Goal: Complete application form: Complete application form

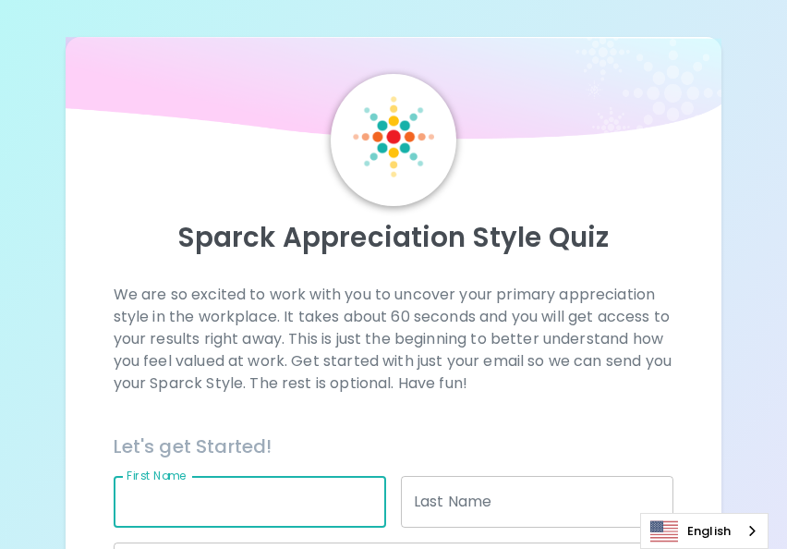
click at [179, 493] on input "First Name" at bounding box center [250, 502] width 272 height 52
type input "Sripong"
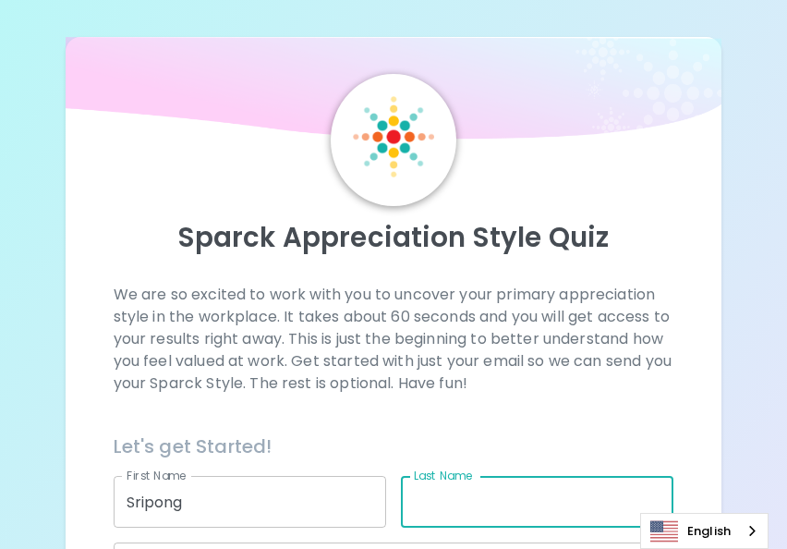
click at [435, 510] on input "Last Name" at bounding box center [537, 502] width 272 height 52
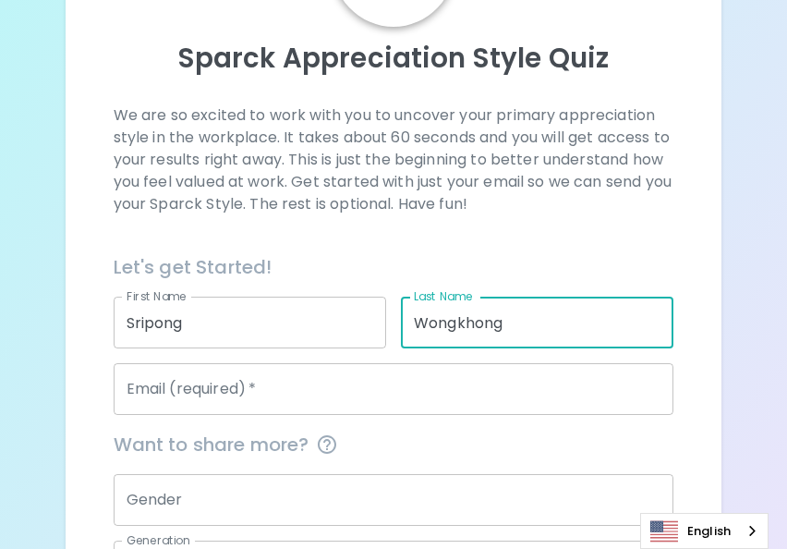
scroll to position [185, 0]
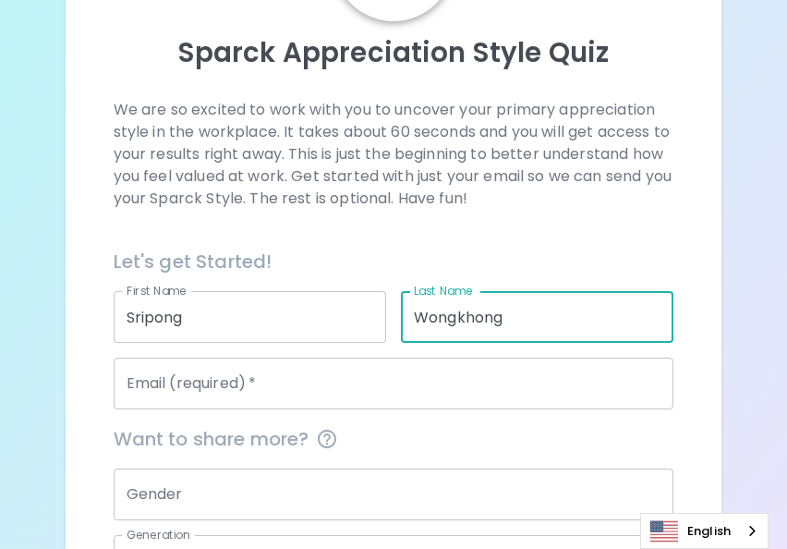
type input "Wongkhong"
click at [268, 385] on input "Email (required)   *" at bounding box center [394, 383] width 561 height 52
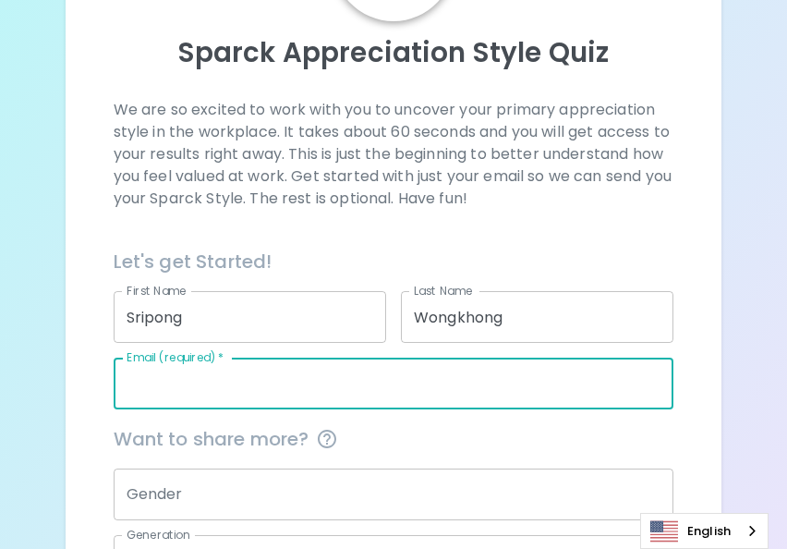
type input "[EMAIL_ADDRESS][DOMAIN_NAME]"
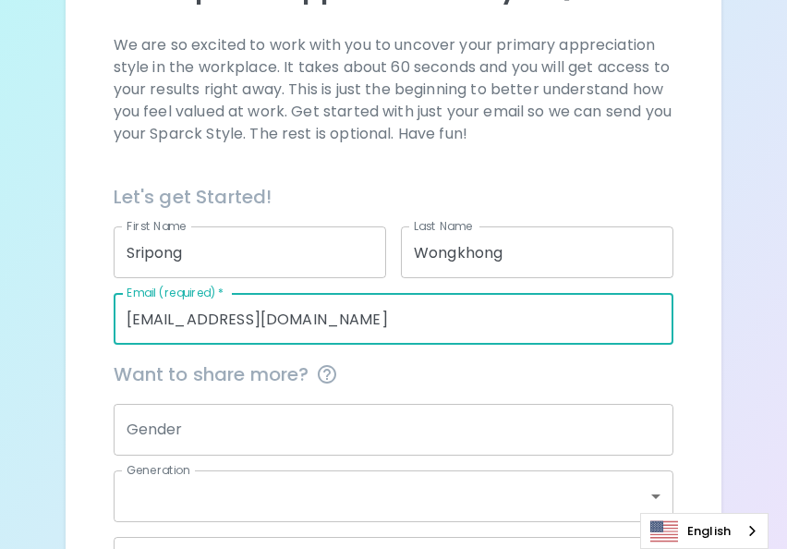
scroll to position [277, 0]
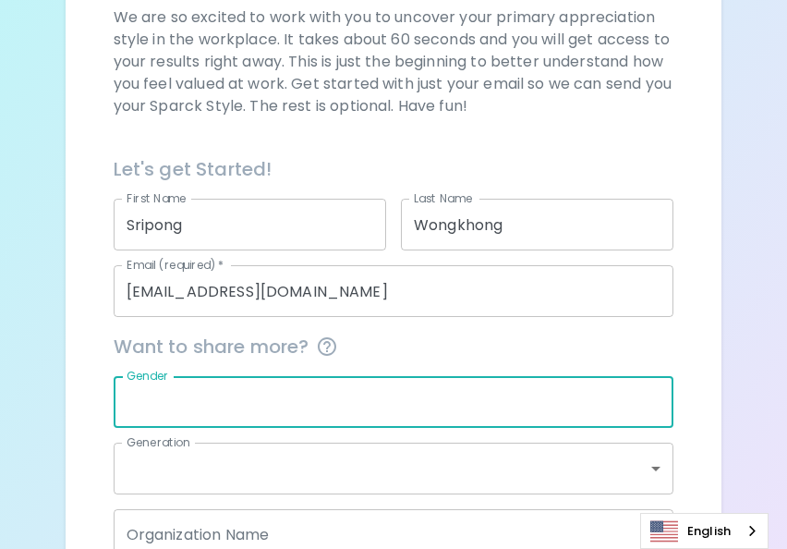
click at [214, 404] on input "Gender" at bounding box center [394, 402] width 561 height 52
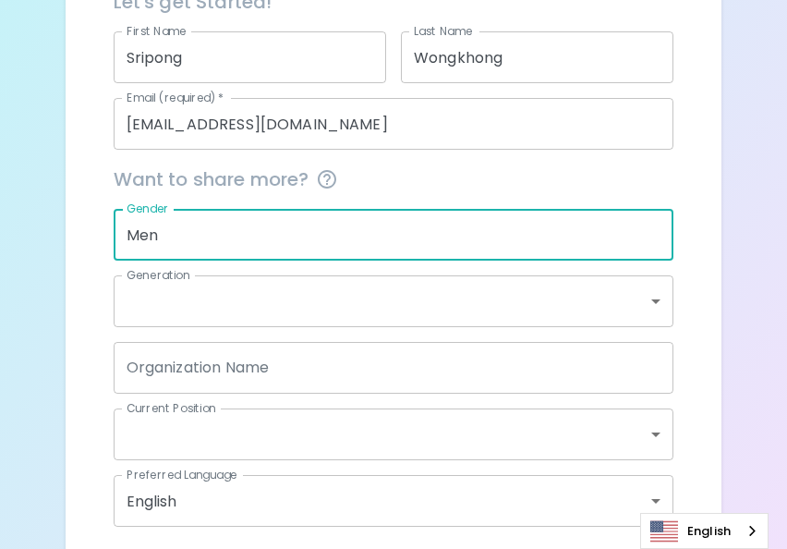
scroll to position [462, 0]
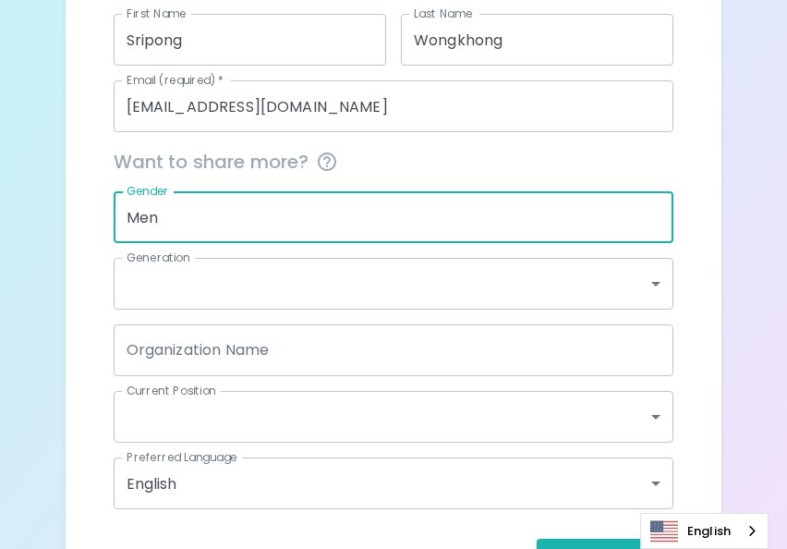
type input "Men"
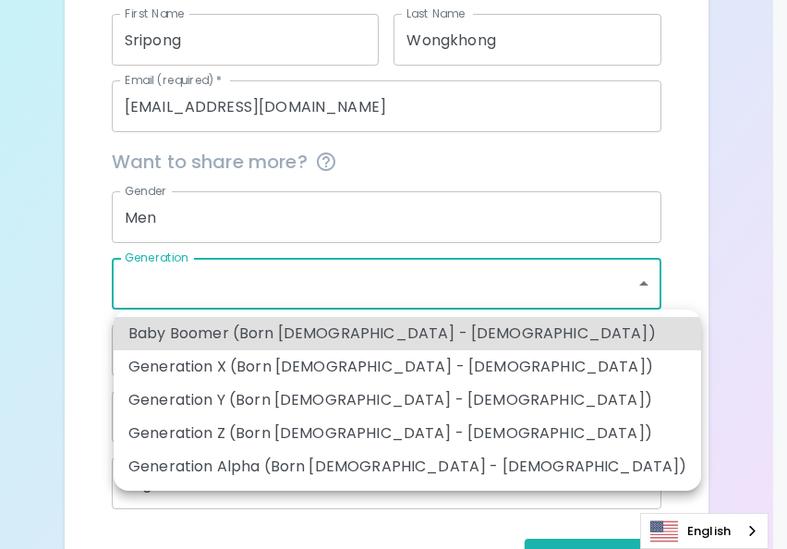
click at [652, 283] on body "Sparck Appreciation Style Quiz We are so excited to work with you to uncover yo…" at bounding box center [393, 76] width 787 height 1076
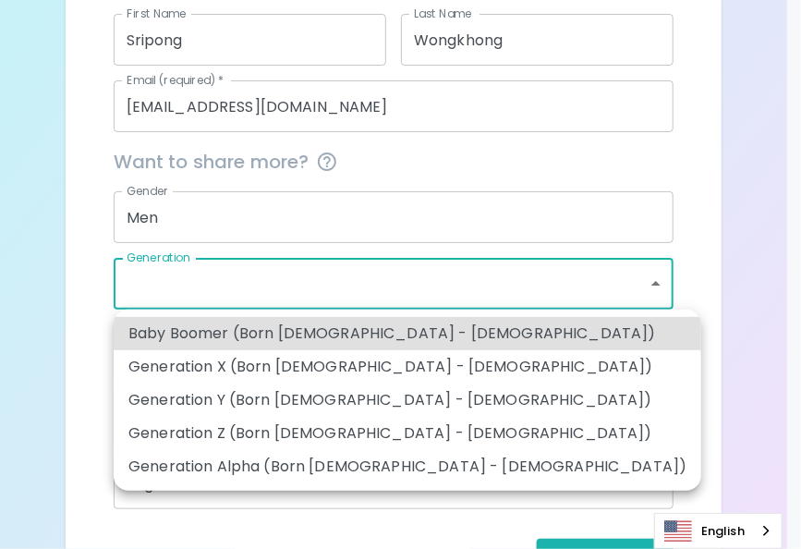
click at [368, 362] on li "Generation X (Born [DEMOGRAPHIC_DATA] - [DEMOGRAPHIC_DATA])" at bounding box center [407, 366] width 587 height 33
type input "generation_x"
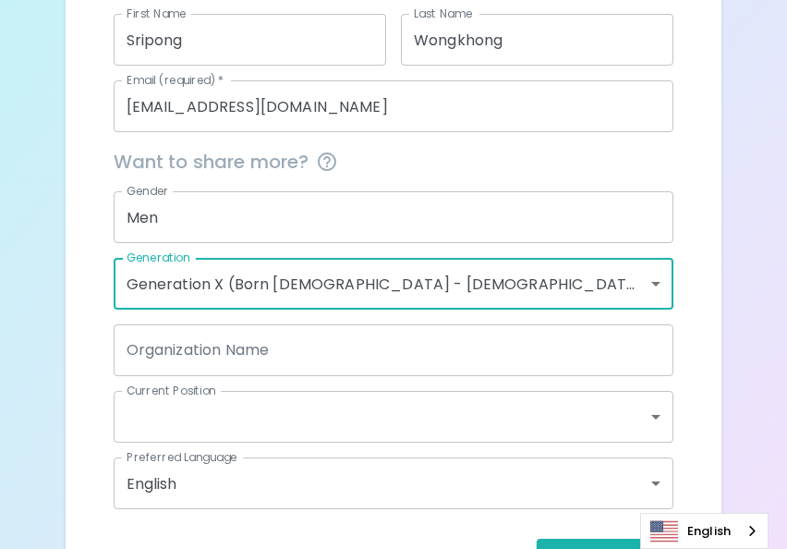
click at [659, 416] on body "Sparck Appreciation Style Quiz We are so excited to work with you to uncover yo…" at bounding box center [393, 76] width 787 height 1076
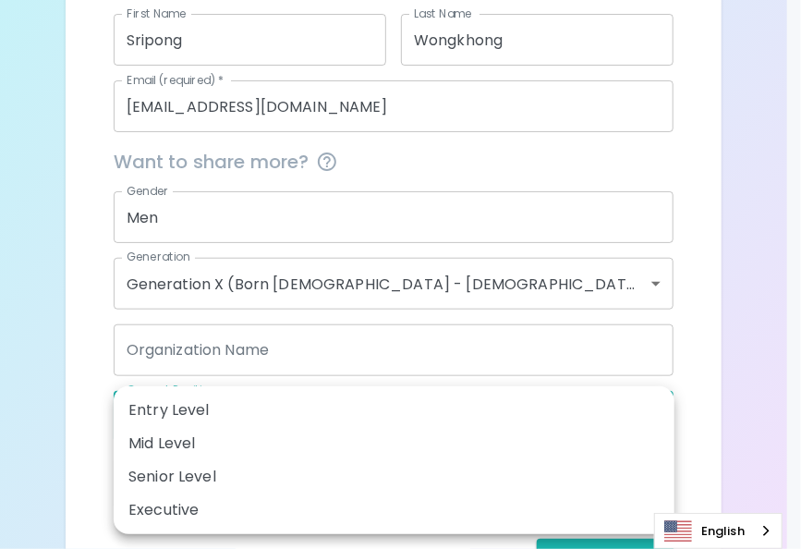
click at [225, 443] on li "Mid Level" at bounding box center [394, 443] width 561 height 33
type input "mid_level"
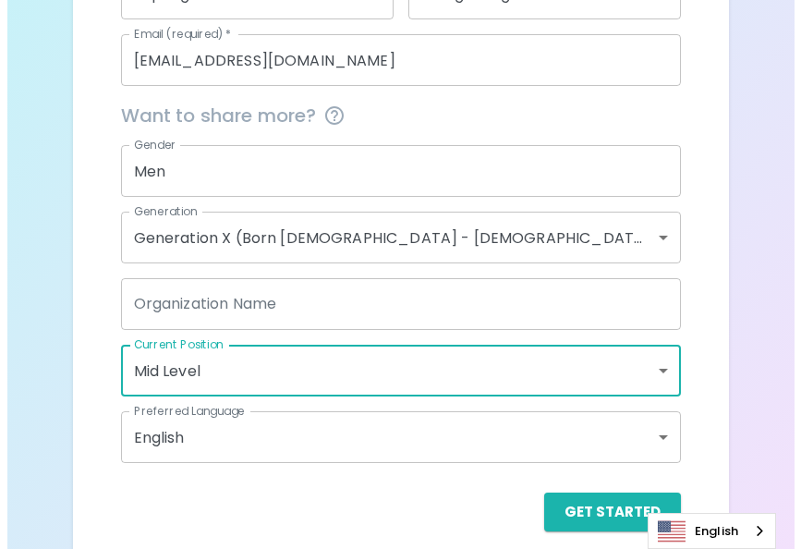
scroll to position [526, 0]
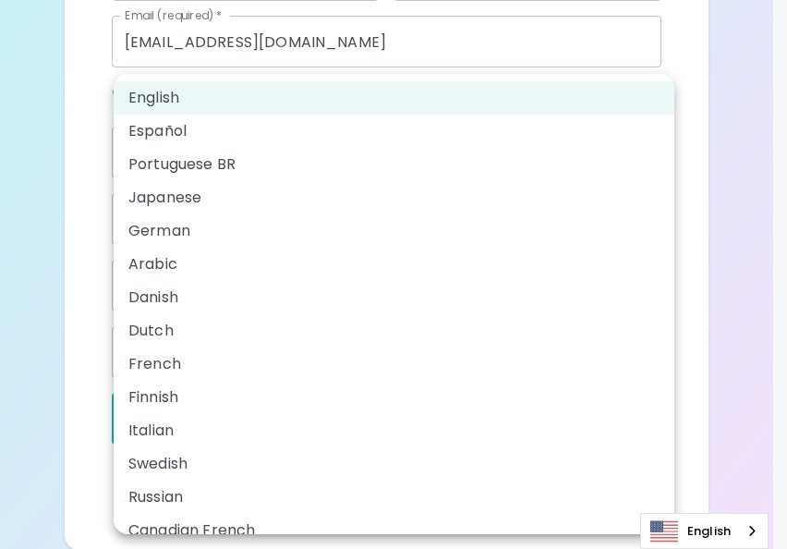
click at [657, 417] on body "Sparck Appreciation Style Quiz We are so excited to work with you to uncover yo…" at bounding box center [393, 12] width 787 height 1076
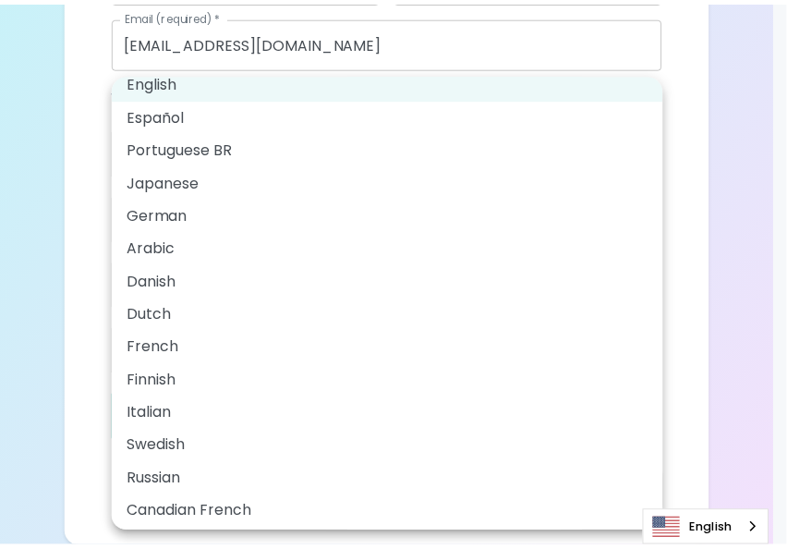
scroll to position [0, 0]
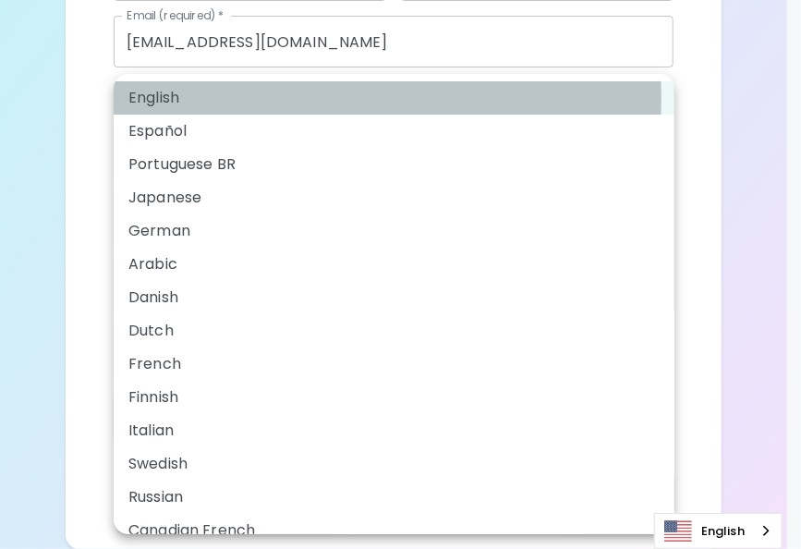
click at [189, 97] on li "English" at bounding box center [394, 97] width 561 height 33
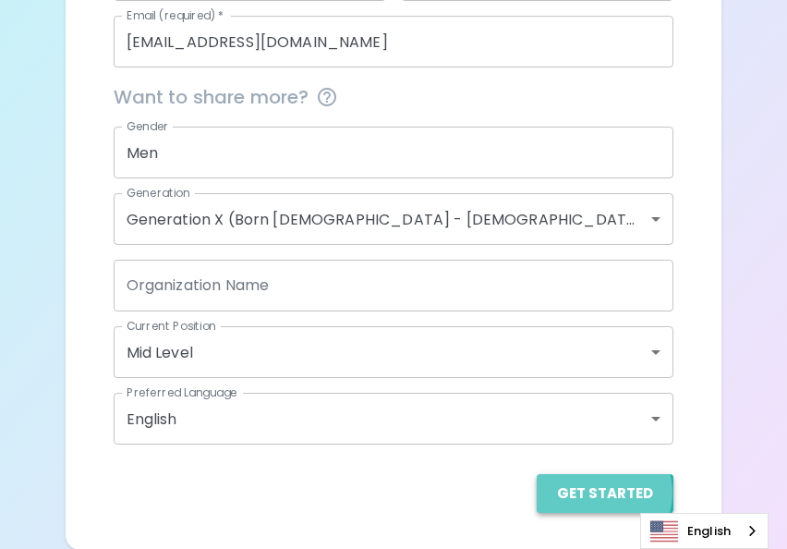
click at [604, 491] on button "Get Started" at bounding box center [605, 493] width 137 height 39
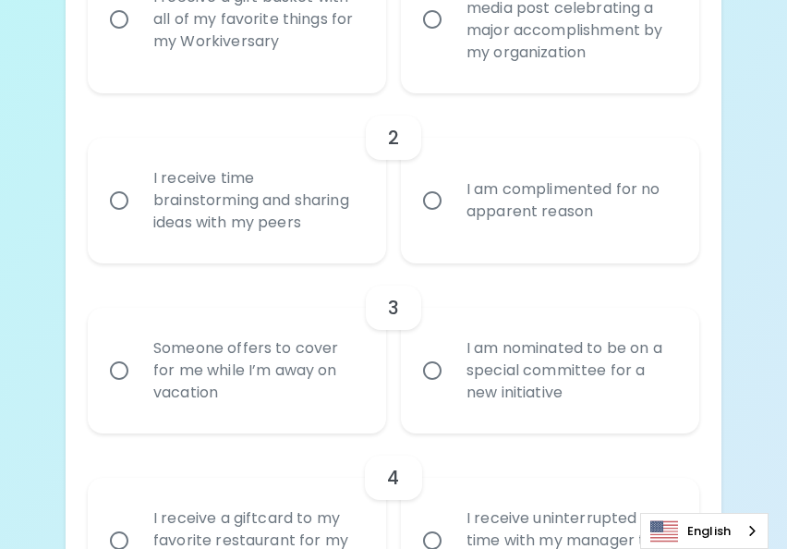
scroll to position [249, 0]
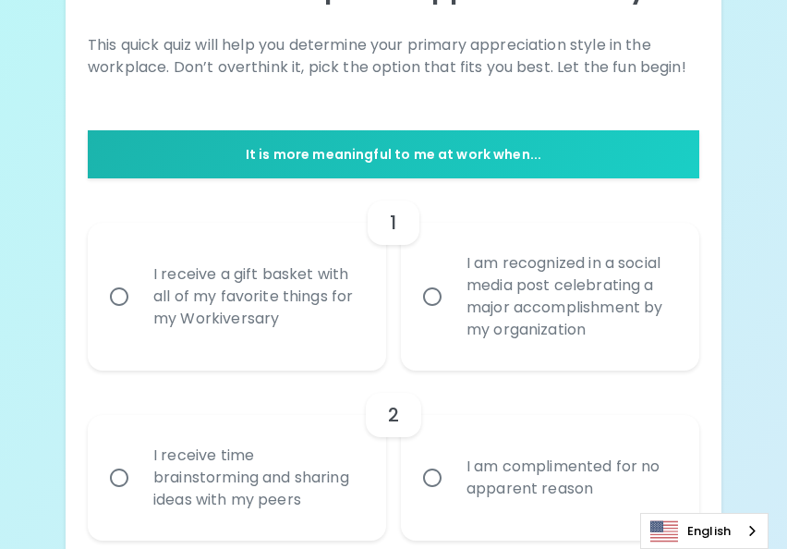
click at [428, 293] on input "I am recognized in a social media post celebrating a major accomplishment by my…" at bounding box center [432, 296] width 39 height 39
radio input "true"
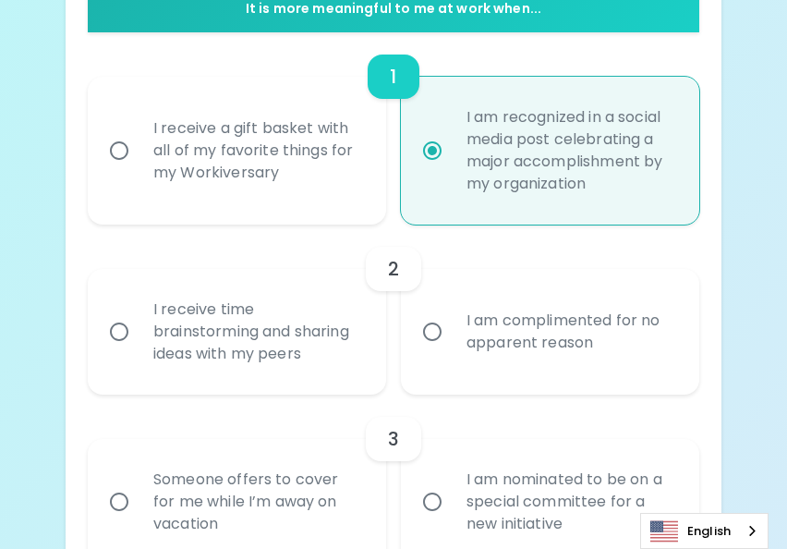
scroll to position [397, 0]
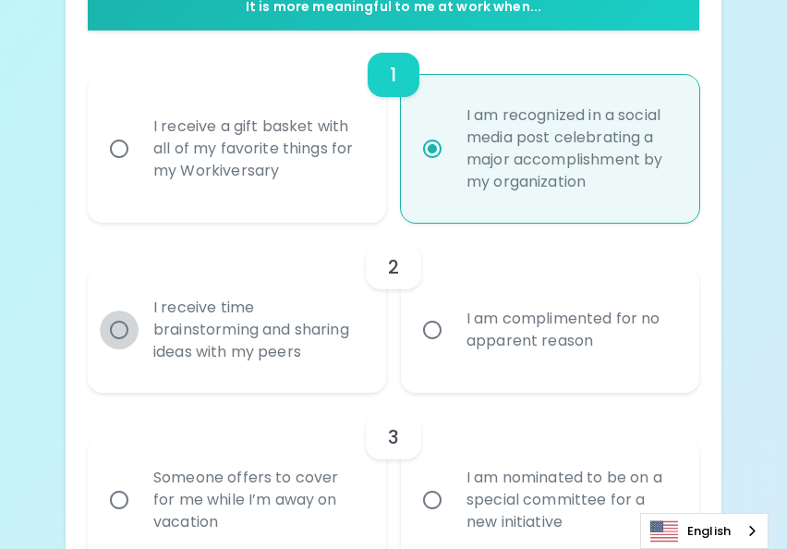
click at [121, 324] on input "I receive time brainstorming and sharing ideas with my peers" at bounding box center [119, 329] width 39 height 39
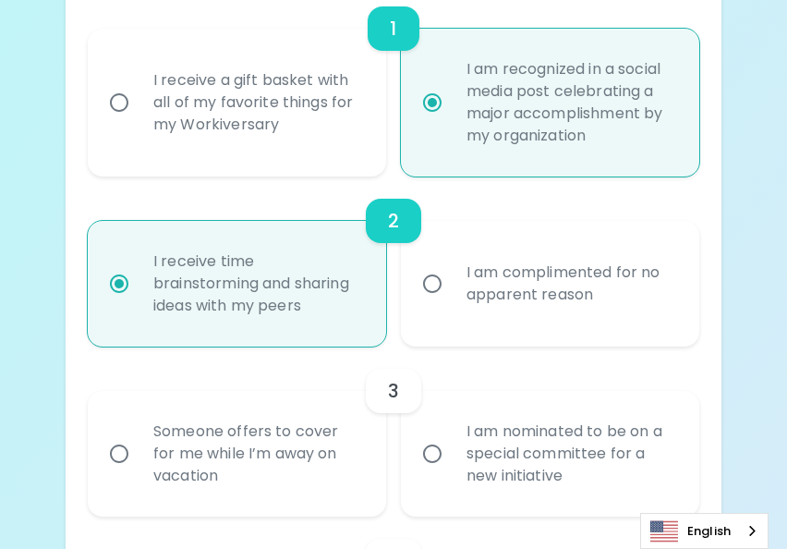
scroll to position [545, 0]
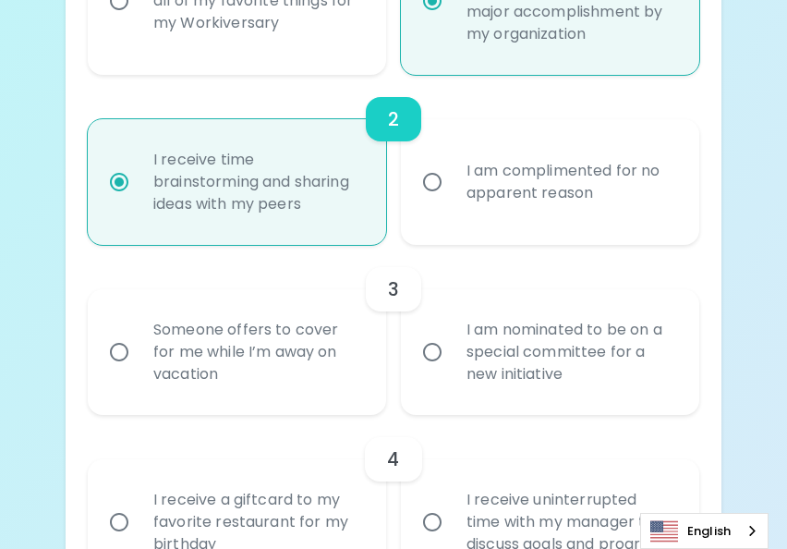
radio input "true"
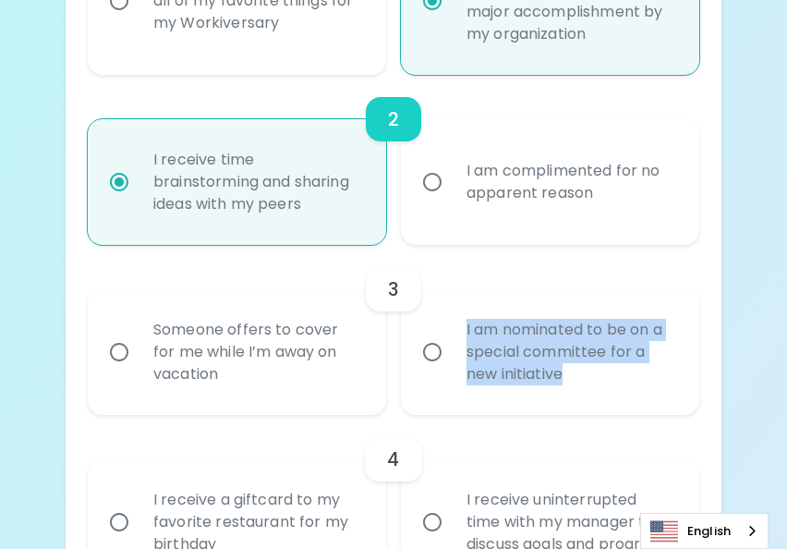
drag, startPoint x: 571, startPoint y: 373, endPoint x: 466, endPoint y: 333, distance: 111.6
click at [466, 333] on div "I am nominated to be on a special committee for a new initiative" at bounding box center [570, 351] width 237 height 111
copy div "I am nominated to be on a special committee for a new initiative"
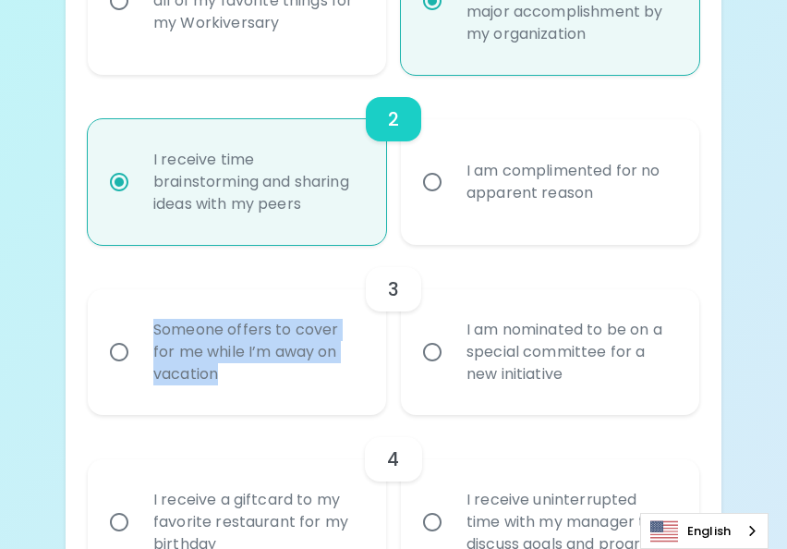
drag, startPoint x: 223, startPoint y: 371, endPoint x: 151, endPoint y: 331, distance: 83.5
click at [151, 331] on div "Someone offers to cover for me while I’m away on vacation" at bounding box center [257, 351] width 237 height 111
copy div "Someone offers to cover for me while I’m away on vacation"
click at [118, 351] on input "Someone offers to cover for me while I’m away on vacation" at bounding box center [119, 351] width 39 height 39
radio input "false"
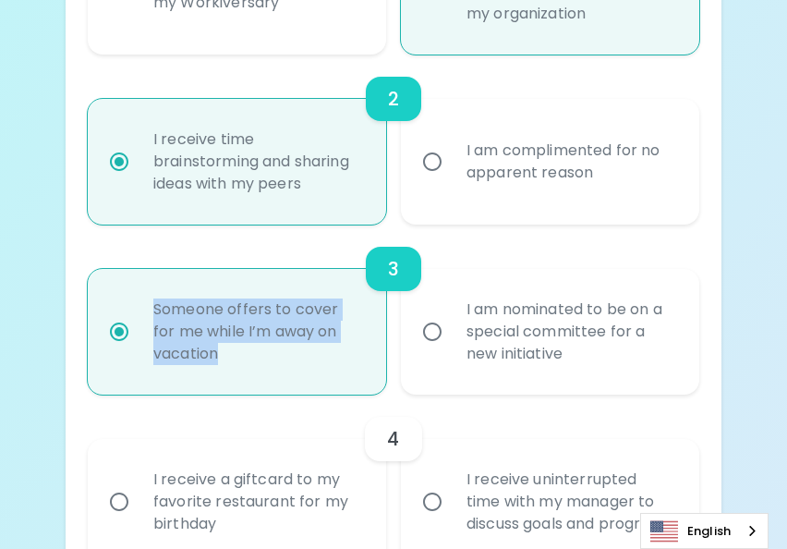
scroll to position [693, 0]
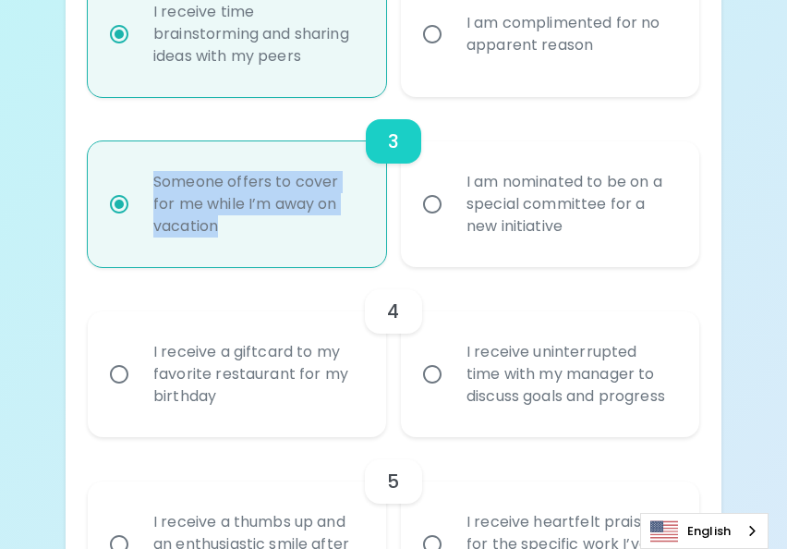
radio input "true"
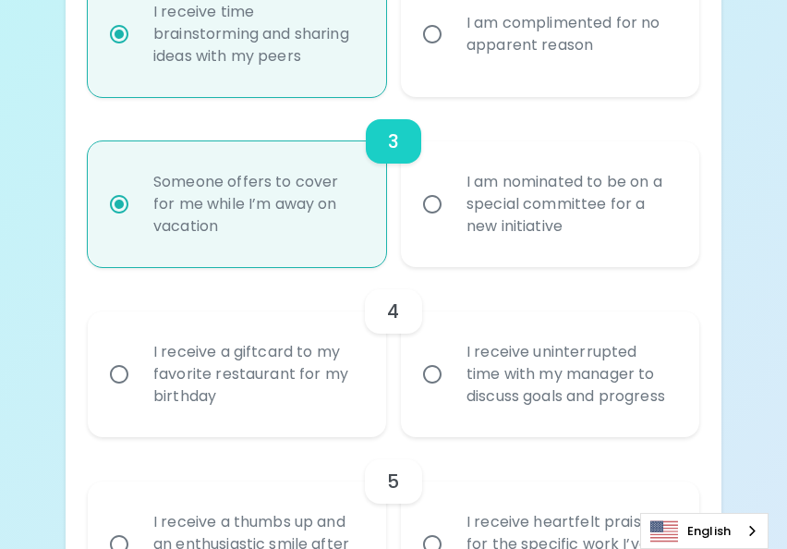
click at [688, 282] on div "4 I receive a giftcard to my favorite restaurant for my birthday I receive unin…" at bounding box center [393, 352] width 611 height 170
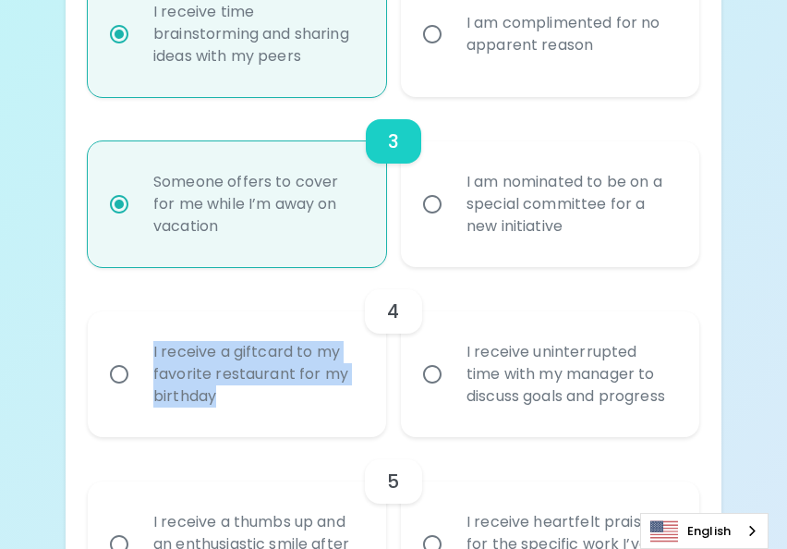
drag, startPoint x: 218, startPoint y: 395, endPoint x: 150, endPoint y: 353, distance: 80.5
click at [150, 353] on div "I receive a giftcard to my favorite restaurant for my birthday" at bounding box center [257, 374] width 237 height 111
copy div "I receive a giftcard to my favorite restaurant for my birthday"
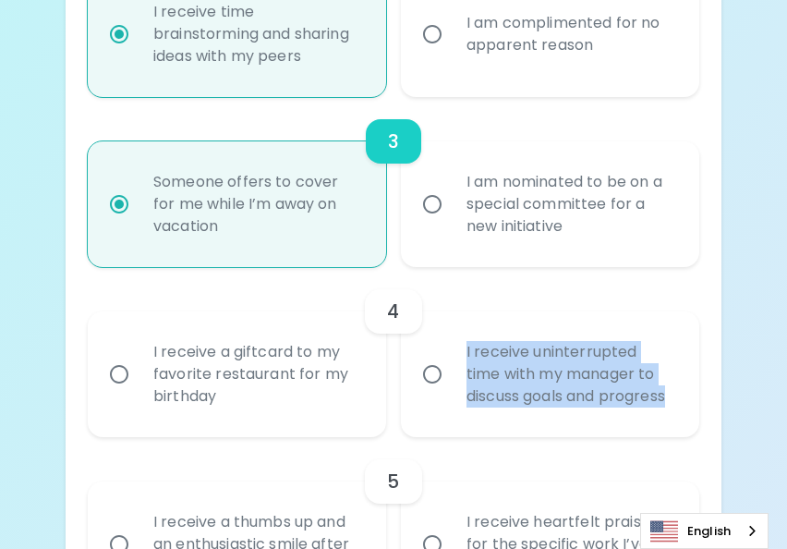
drag, startPoint x: 673, startPoint y: 394, endPoint x: 458, endPoint y: 352, distance: 219.3
click at [458, 352] on div "I receive uninterrupted time with my manager to discuss goals and progress" at bounding box center [570, 374] width 237 height 111
copy div "I receive uninterrupted time with my manager to discuss goals and progress"
click at [118, 371] on input "I receive a giftcard to my favorite restaurant for my birthday" at bounding box center [119, 374] width 39 height 39
radio input "false"
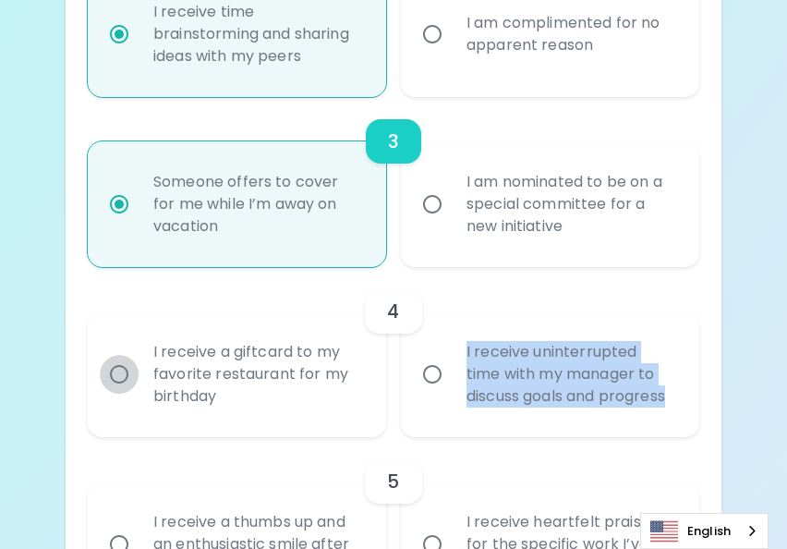
radio input "false"
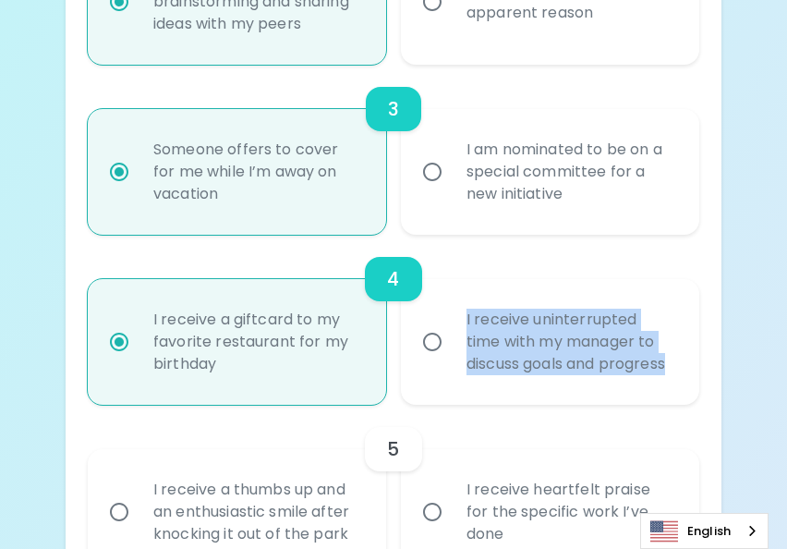
scroll to position [840, 0]
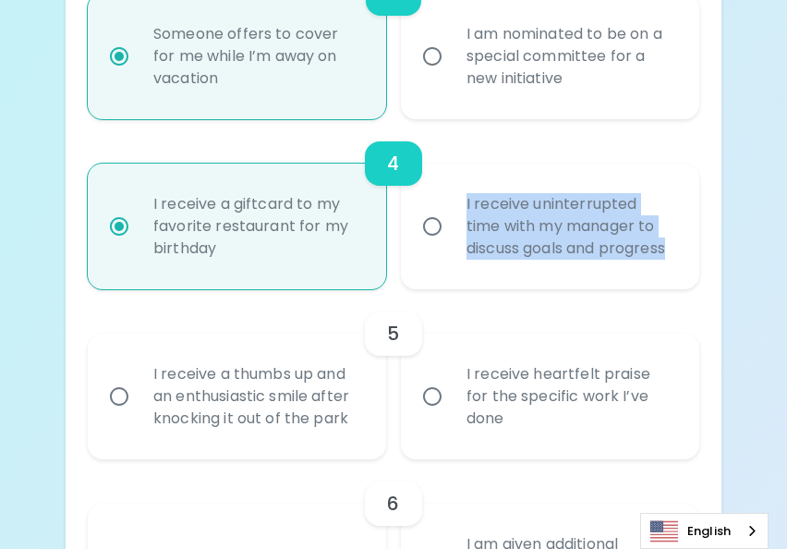
radio input "true"
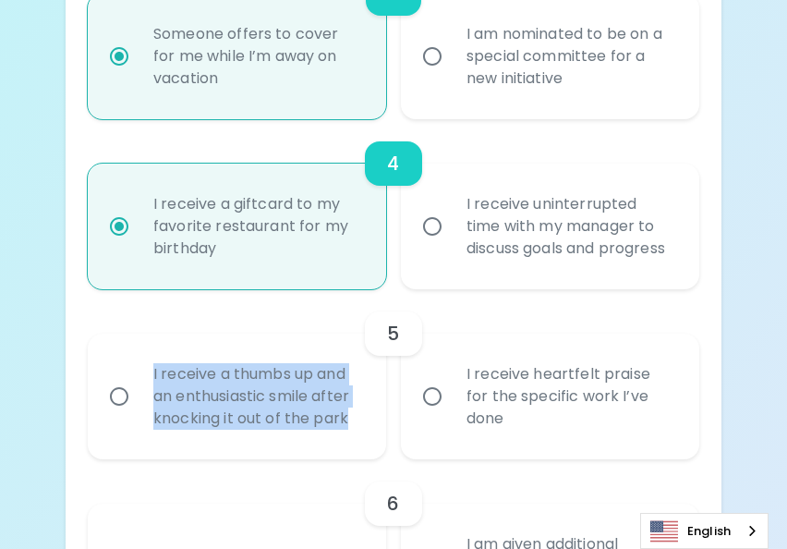
drag, startPoint x: 358, startPoint y: 418, endPoint x: 154, endPoint y: 373, distance: 209.0
click at [154, 373] on div "I receive a thumbs up and an enthusiastic smile after knocking it out of the pa…" at bounding box center [257, 396] width 237 height 111
copy div "I receive a thumbs up and an enthusiastic smile after knocking it out of the pa…"
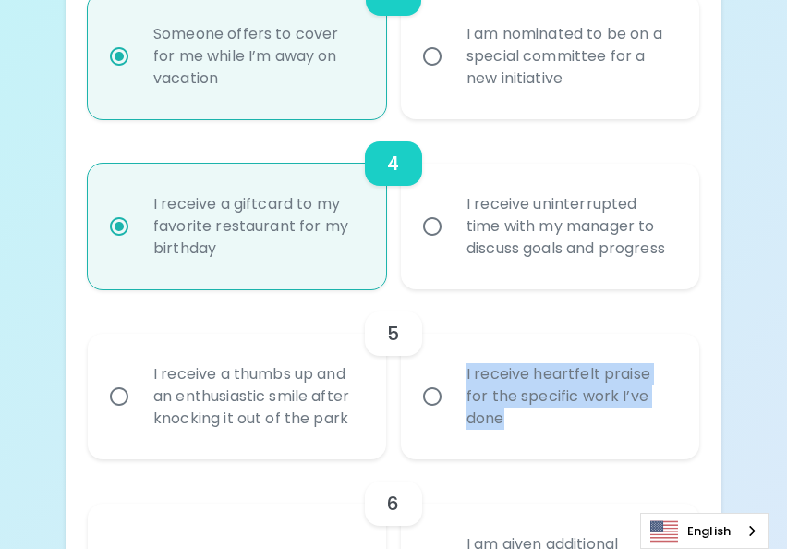
drag, startPoint x: 672, startPoint y: 408, endPoint x: 465, endPoint y: 384, distance: 208.2
click at [465, 384] on div "I receive heartfelt praise for the specific work I’ve done" at bounding box center [570, 396] width 237 height 111
copy div "I receive heartfelt praise for the specific work I’ve done"
click at [118, 392] on input "I receive a thumbs up and an enthusiastic smile after knocking it out of the pa…" at bounding box center [119, 396] width 39 height 39
radio input "false"
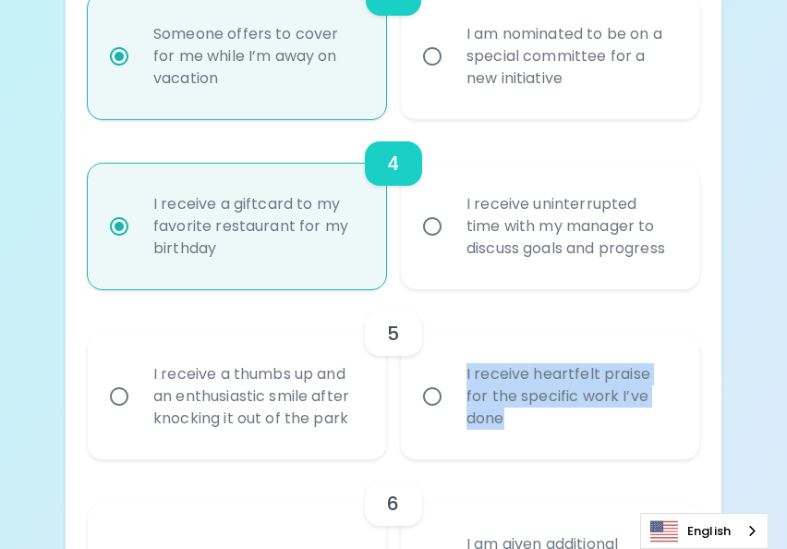
radio input "false"
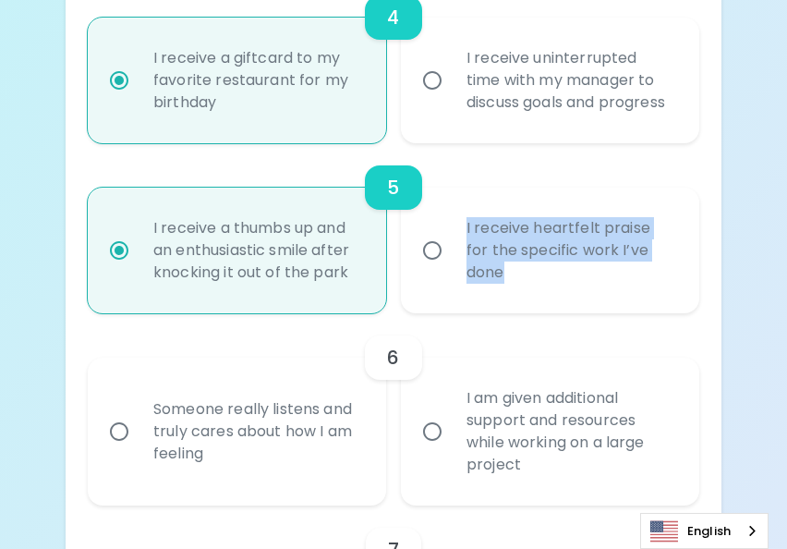
scroll to position [988, 0]
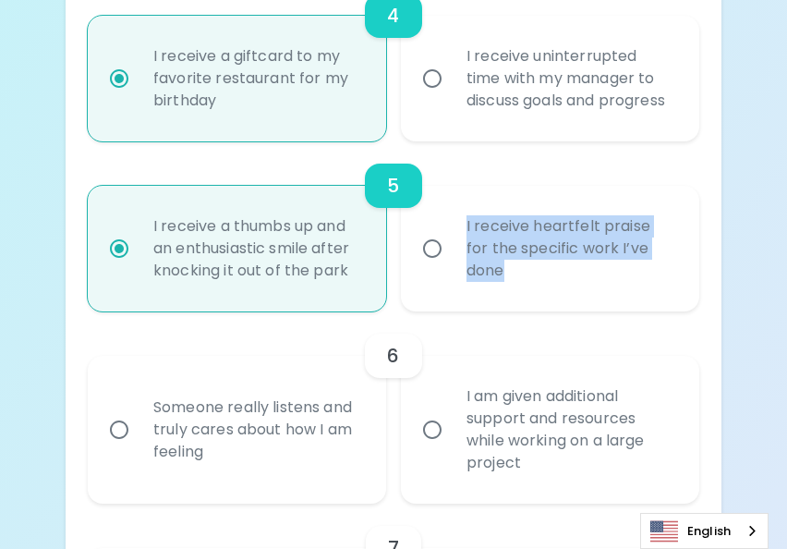
radio input "true"
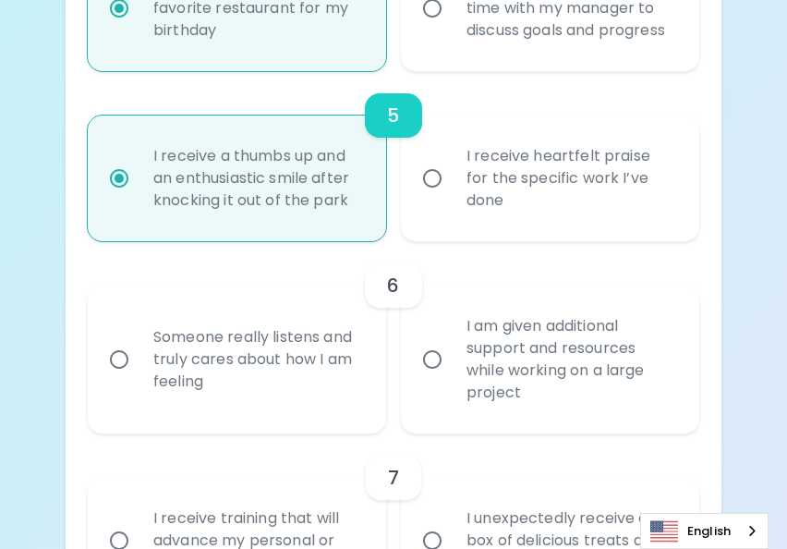
scroll to position [1080, 0]
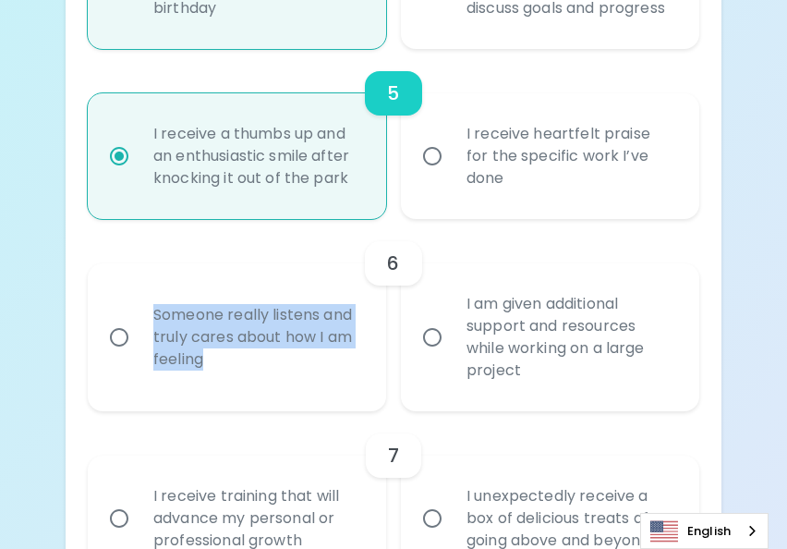
drag, startPoint x: 216, startPoint y: 354, endPoint x: 149, endPoint y: 313, distance: 78.7
click at [149, 313] on div "Someone really listens and truly cares about how I am feeling" at bounding box center [257, 337] width 237 height 111
copy div "Someone really listens and truly cares about how I am feeling"
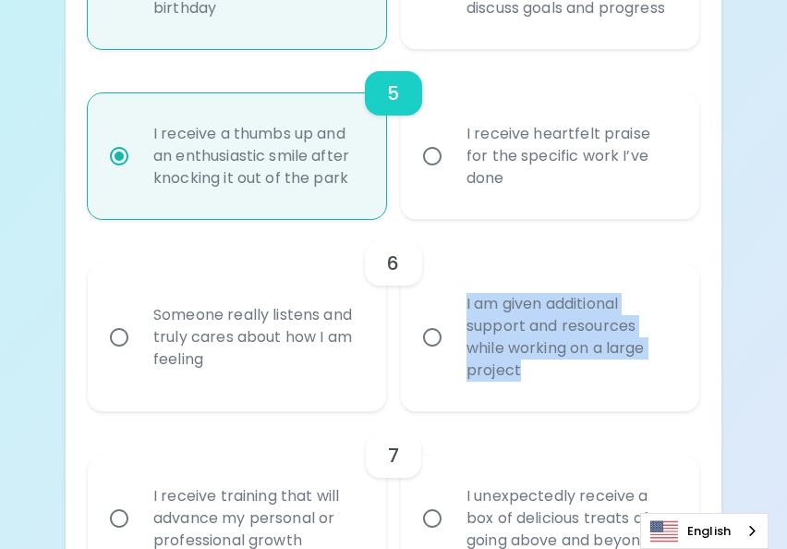
drag, startPoint x: 526, startPoint y: 368, endPoint x: 466, endPoint y: 303, distance: 88.9
click at [466, 303] on div "I am given additional support and resources while working on a large project" at bounding box center [570, 337] width 237 height 133
copy div "I am given additional support and resources while working on a large project"
click at [120, 332] on input "Someone really listens and truly cares about how I am feeling" at bounding box center [119, 337] width 39 height 39
radio input "false"
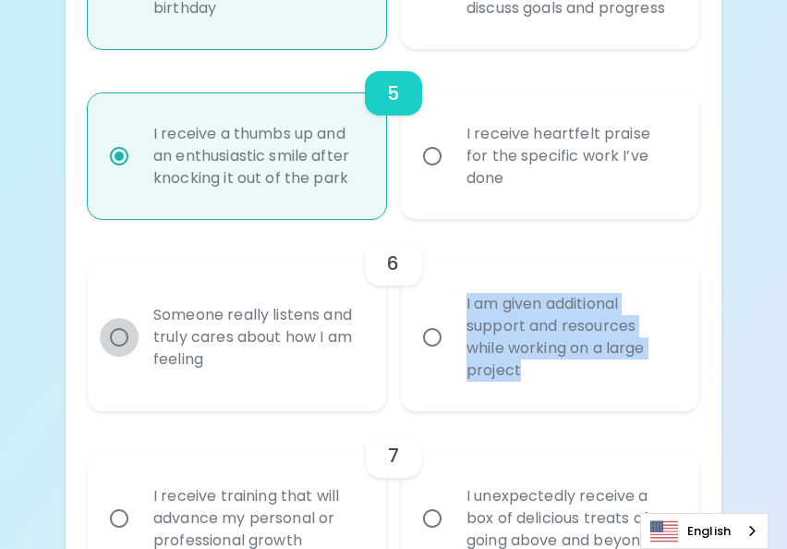
radio input "false"
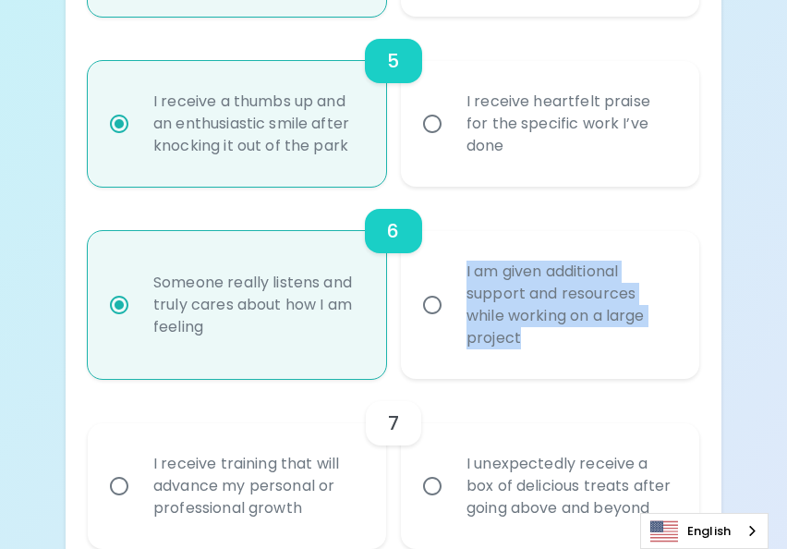
scroll to position [1228, 0]
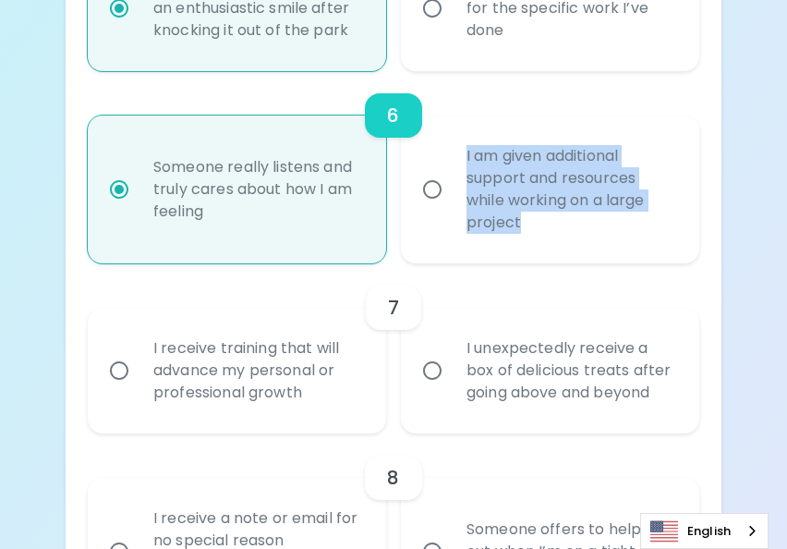
radio input "true"
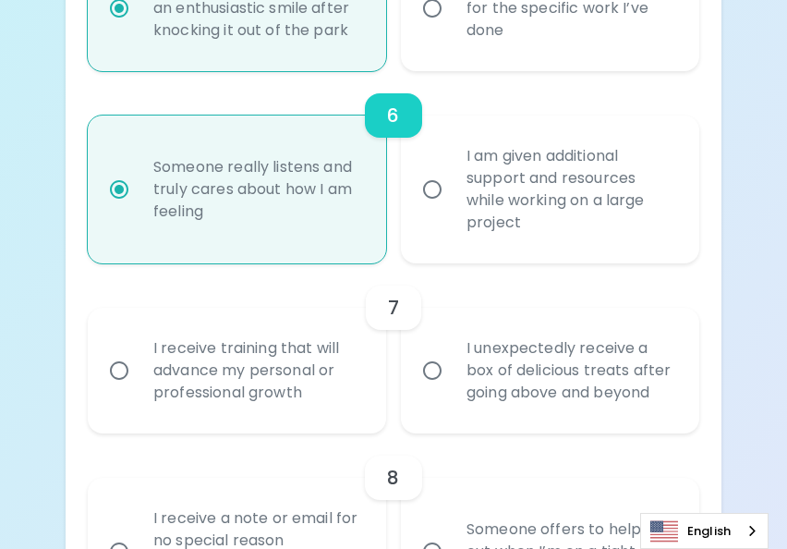
drag, startPoint x: 718, startPoint y: 335, endPoint x: 705, endPoint y: 338, distance: 14.1
click at [718, 335] on div "Uncover Your Sparck Appreciation Style This quick quiz will help you determine …" at bounding box center [394, 390] width 656 height 3163
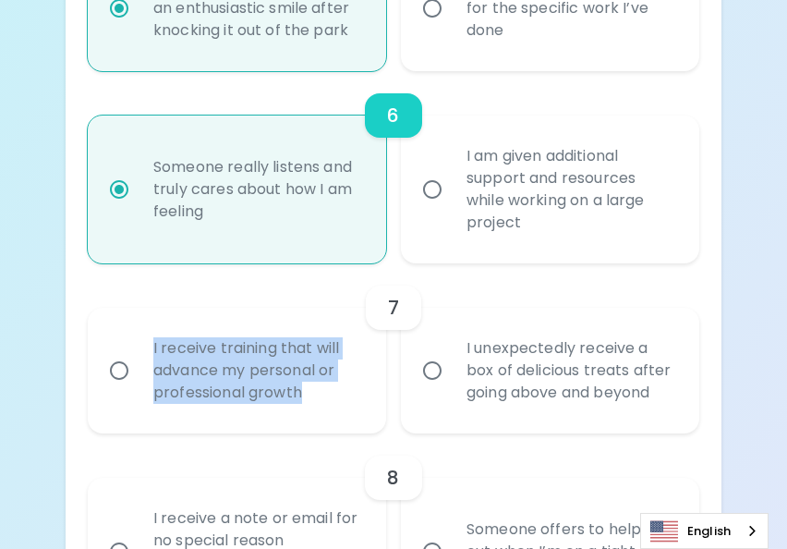
drag, startPoint x: 310, startPoint y: 393, endPoint x: 153, endPoint y: 349, distance: 163.1
click at [153, 349] on div "I receive training that will advance my personal or professional growth" at bounding box center [257, 370] width 237 height 111
copy div "I receive training that will advance my personal or professional growth"
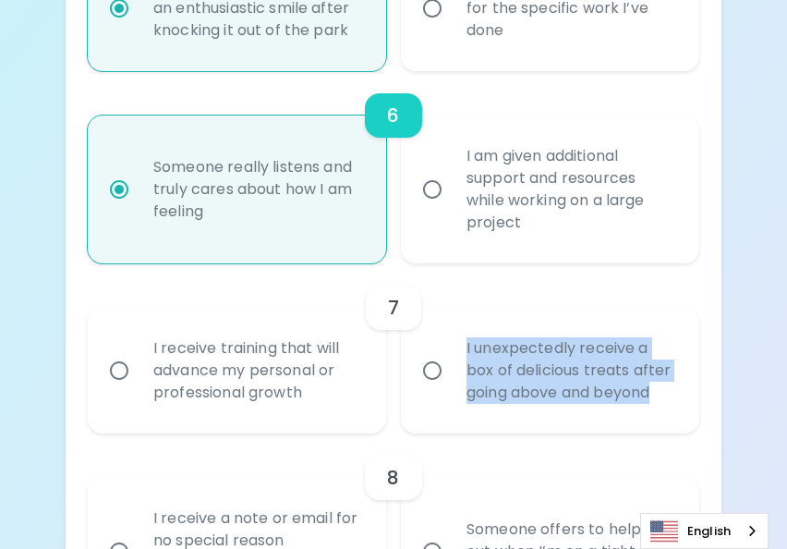
drag, startPoint x: 658, startPoint y: 392, endPoint x: 448, endPoint y: 353, distance: 214.3
click at [448, 353] on label "I unexpectedly receive a box of delicious treats after going above and beyond" at bounding box center [540, 371] width 298 height 126
copy div "I unexpectedly receive a box of delicious treats after going above and beyond"
drag, startPoint x: 429, startPoint y: 369, endPoint x: 547, endPoint y: 332, distance: 123.0
click at [428, 369] on input "I unexpectedly receive a box of delicious treats after going above and beyond" at bounding box center [432, 370] width 39 height 39
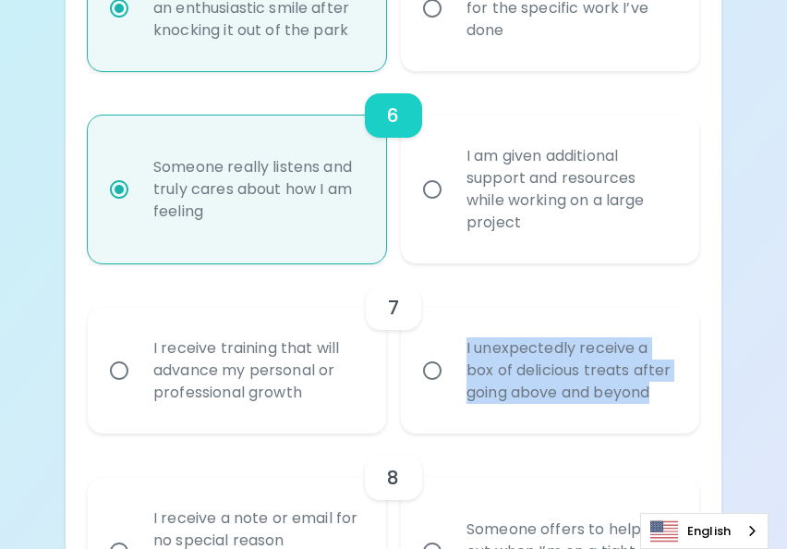
radio input "false"
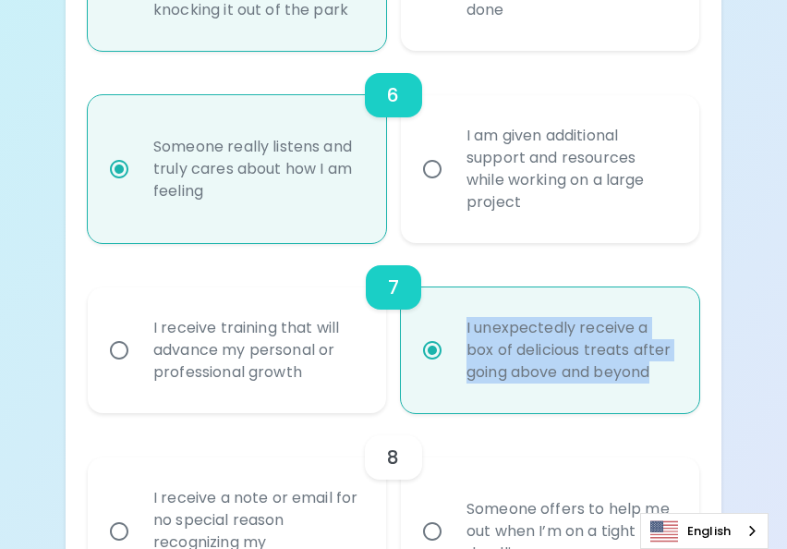
scroll to position [1376, 0]
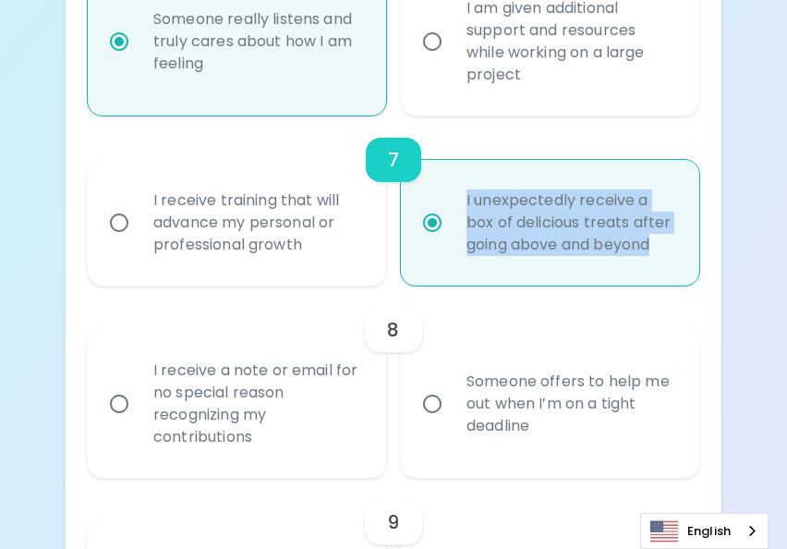
radio input "true"
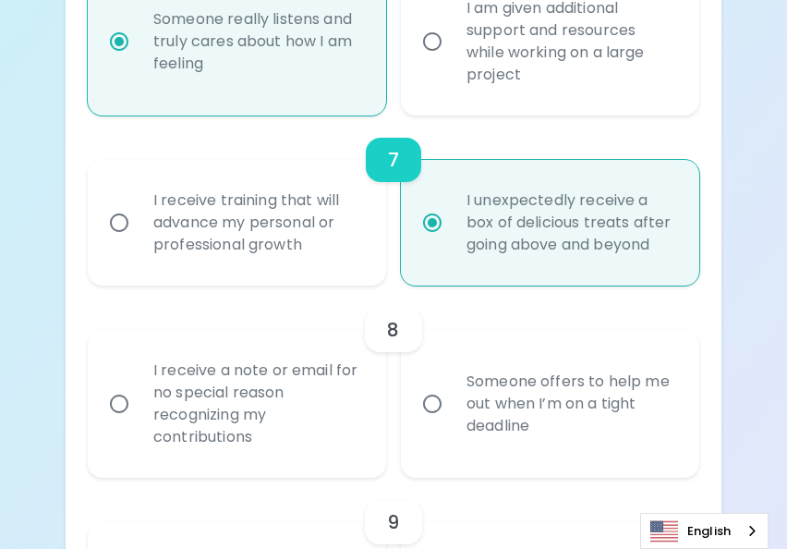
click at [737, 308] on div "Uncover Your Sparck Appreciation Style This quick quiz will help you determine …" at bounding box center [393, 224] width 787 height 3200
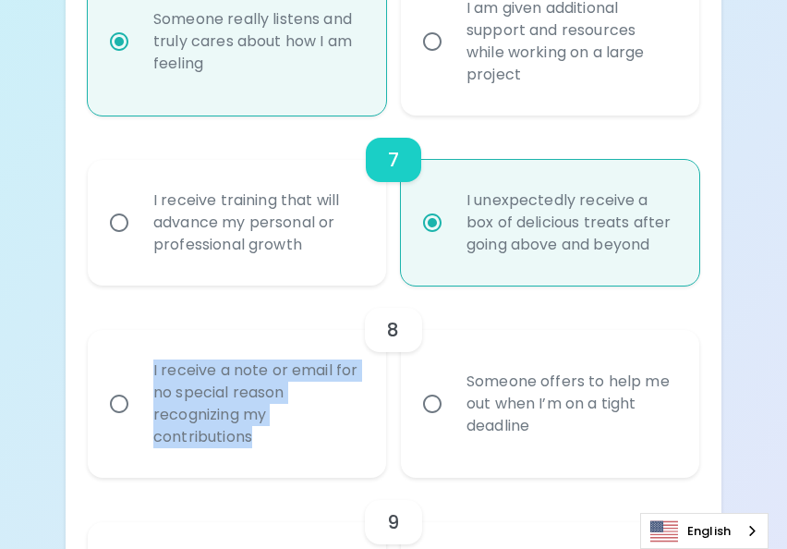
drag, startPoint x: 271, startPoint y: 437, endPoint x: 149, endPoint y: 373, distance: 138.4
click at [149, 373] on div "I receive a note or email for no special reason recognizing my contributions" at bounding box center [257, 403] width 237 height 133
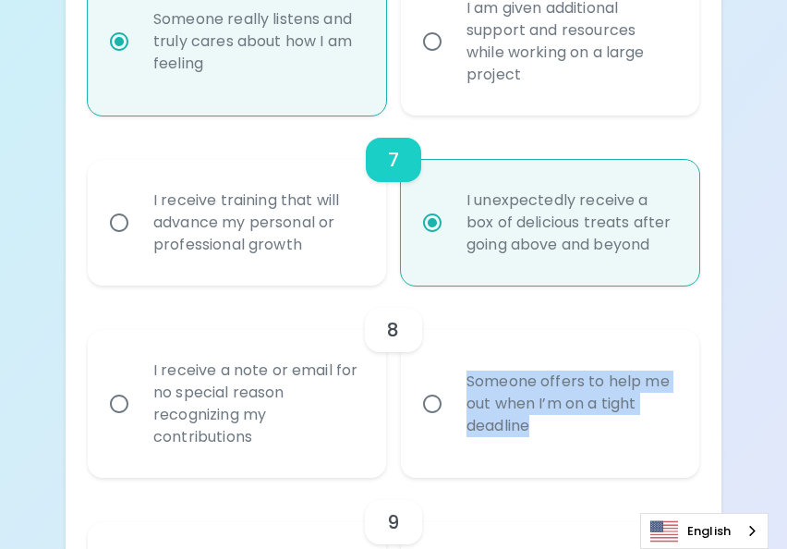
drag, startPoint x: 537, startPoint y: 424, endPoint x: 469, endPoint y: 382, distance: 80.0
click at [469, 382] on div "Someone offers to help me out when I’m on a tight deadline" at bounding box center [570, 403] width 237 height 111
click at [120, 399] on input "I receive a note or email for no special reason recognizing my contributions" at bounding box center [119, 403] width 39 height 39
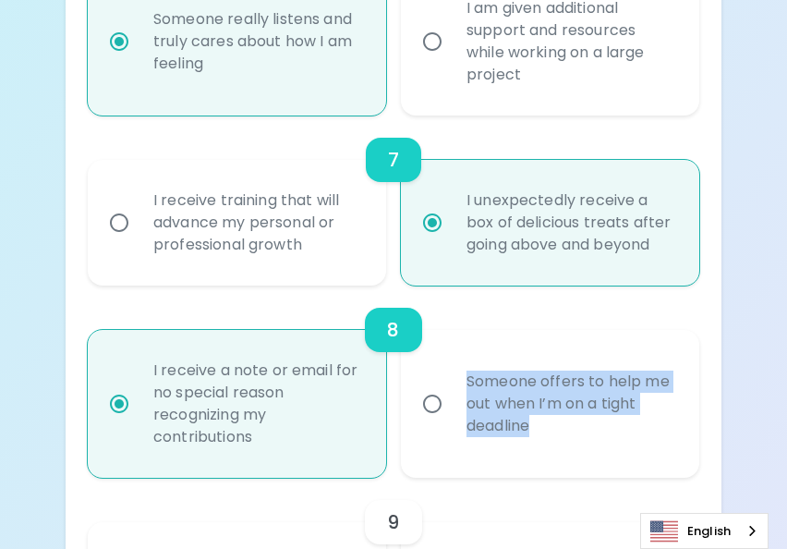
radio input "false"
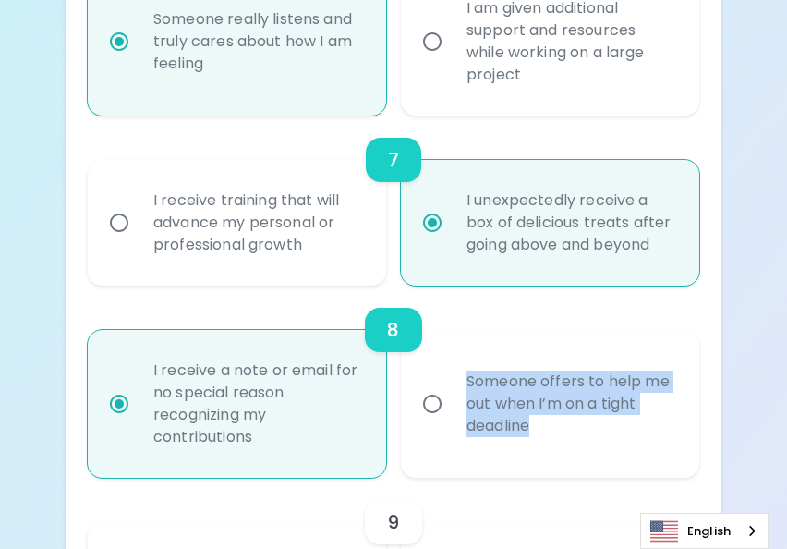
radio input "false"
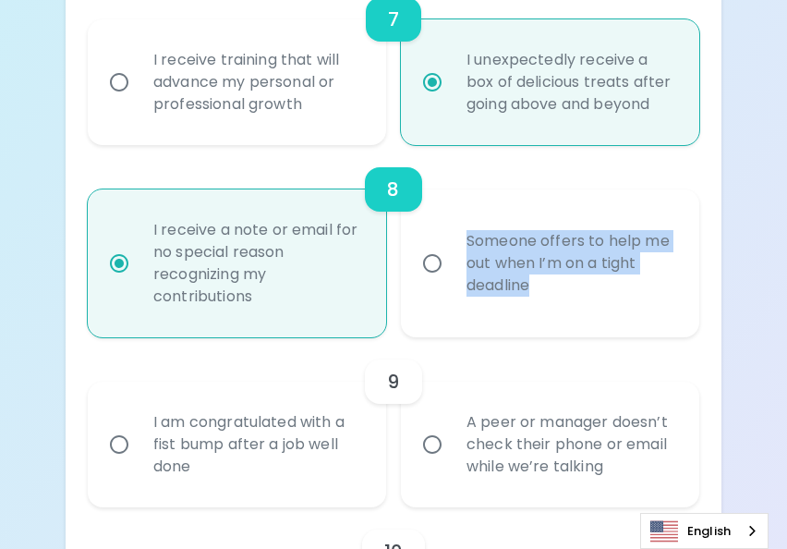
scroll to position [1524, 0]
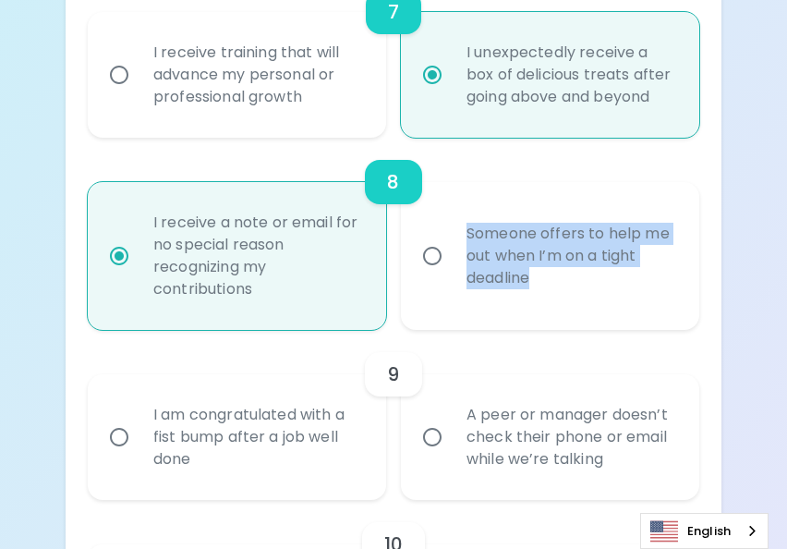
radio input "true"
click at [741, 349] on div "Uncover Your Sparck Appreciation Style This quick quiz will help you determine …" at bounding box center [393, 76] width 787 height 3200
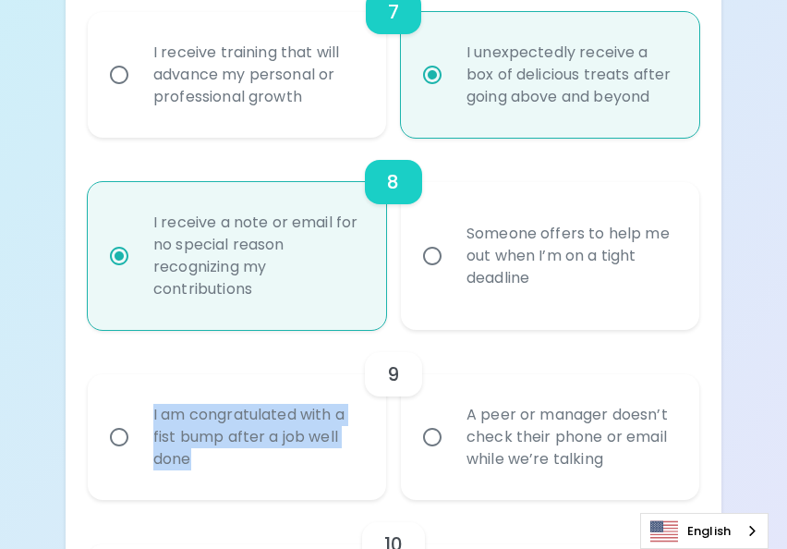
drag, startPoint x: 205, startPoint y: 457, endPoint x: 152, endPoint y: 414, distance: 68.2
click at [152, 414] on div "I am congratulated with a fist bump after a job well done" at bounding box center [257, 436] width 237 height 111
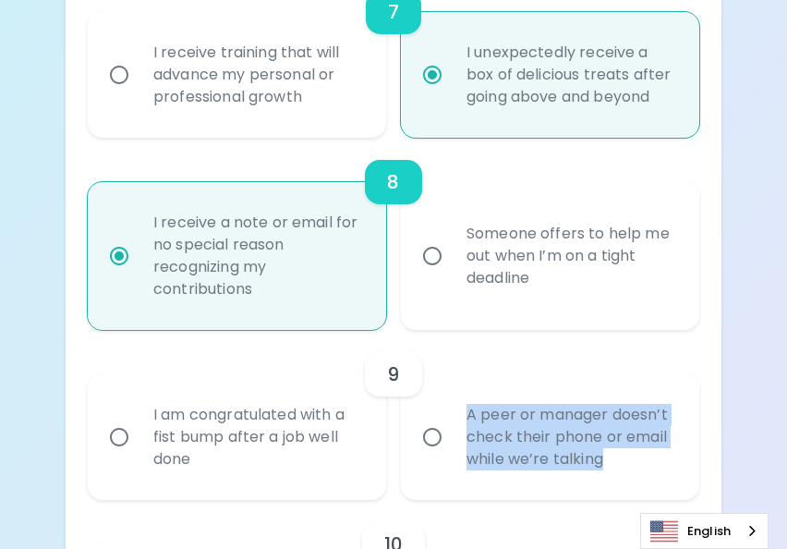
drag, startPoint x: 614, startPoint y: 456, endPoint x: 461, endPoint y: 418, distance: 157.9
click at [461, 418] on div "A peer or manager doesn’t check their phone or email while we’re talking" at bounding box center [570, 436] width 237 height 111
click at [436, 438] on input "A peer or manager doesn’t check their phone or email while we’re talking" at bounding box center [432, 436] width 39 height 39
radio input "false"
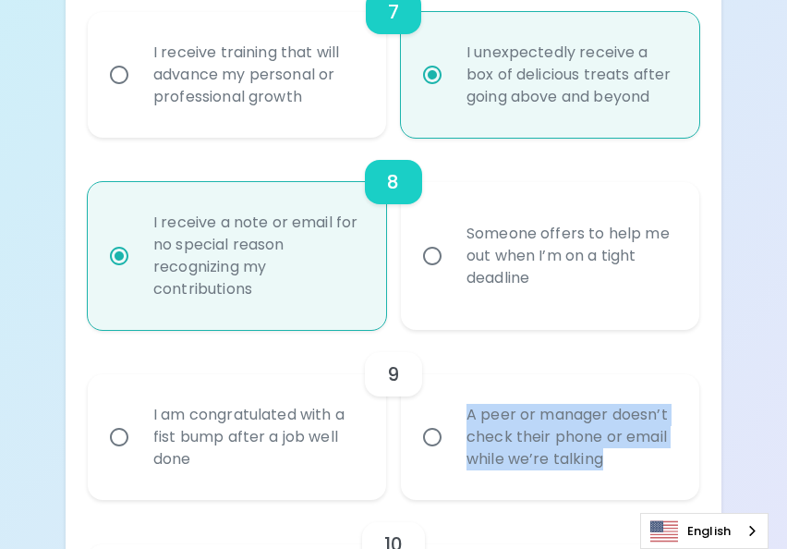
radio input "false"
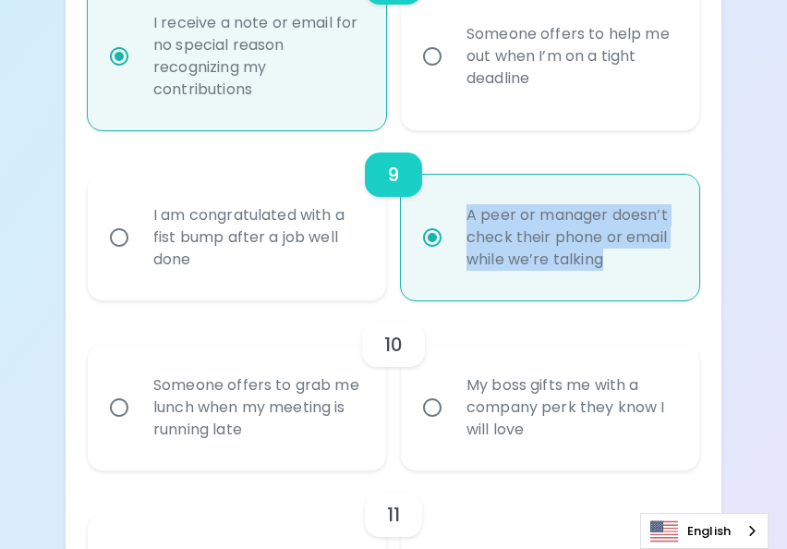
scroll to position [1764, 0]
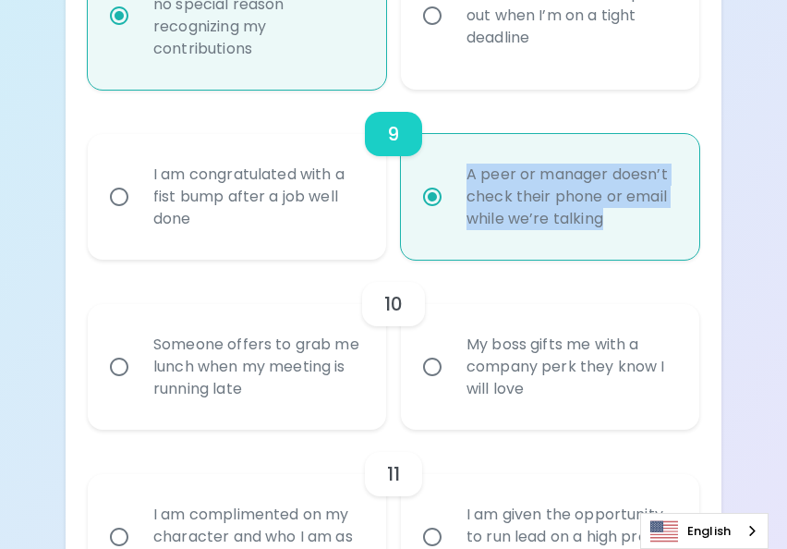
radio input "true"
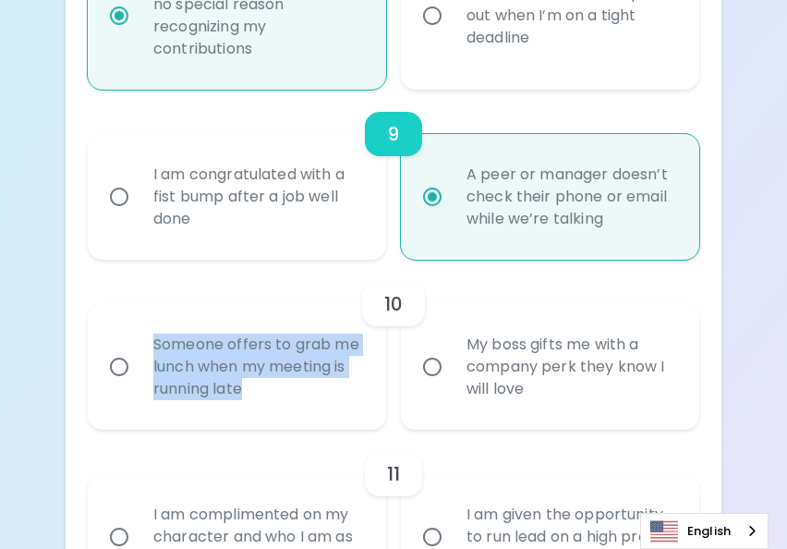
drag, startPoint x: 243, startPoint y: 387, endPoint x: 155, endPoint y: 345, distance: 97.1
click at [155, 345] on div "Someone offers to grab me lunch when my meeting is running late" at bounding box center [257, 366] width 237 height 111
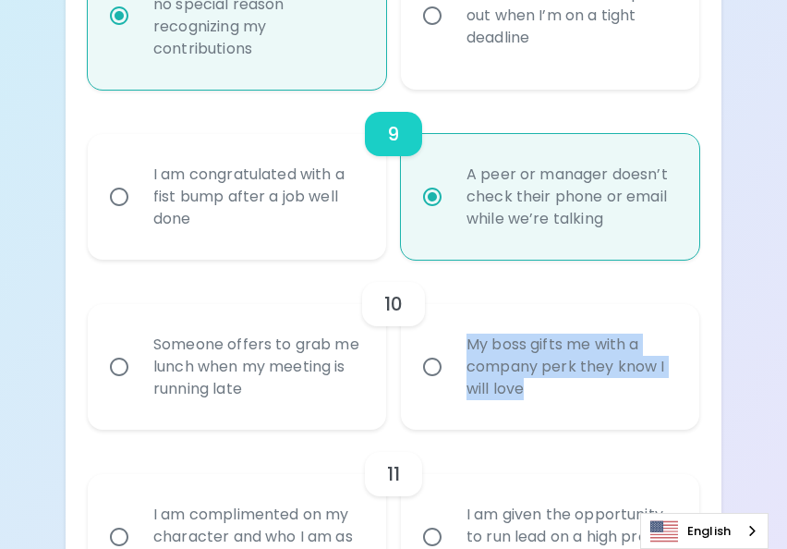
drag, startPoint x: 528, startPoint y: 386, endPoint x: 466, endPoint y: 349, distance: 72.1
click at [466, 349] on div "My boss gifts me with a company perk they know I will love" at bounding box center [570, 366] width 237 height 111
click at [431, 366] on input "My boss gifts me with a company perk they know I will love" at bounding box center [432, 366] width 39 height 39
radio input "false"
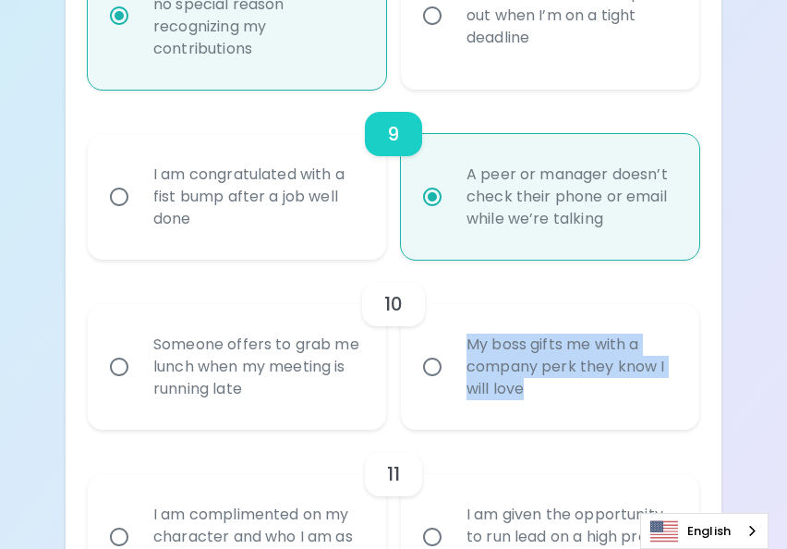
radio input "false"
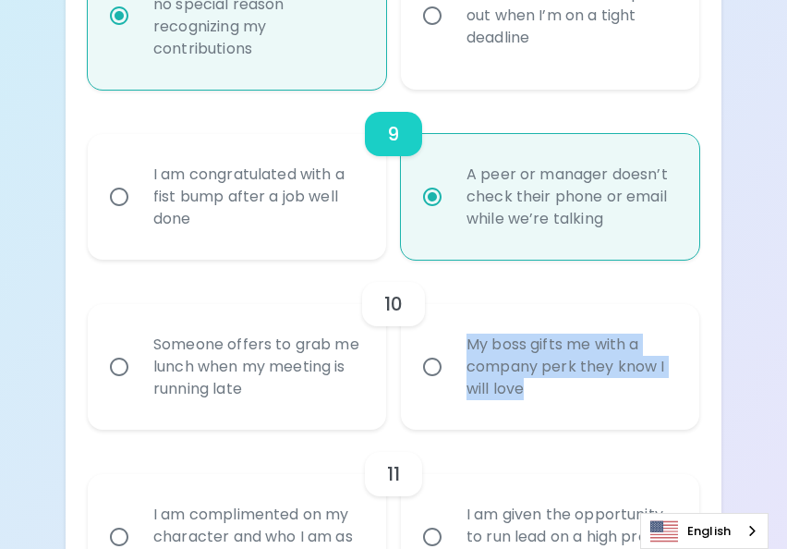
radio input "false"
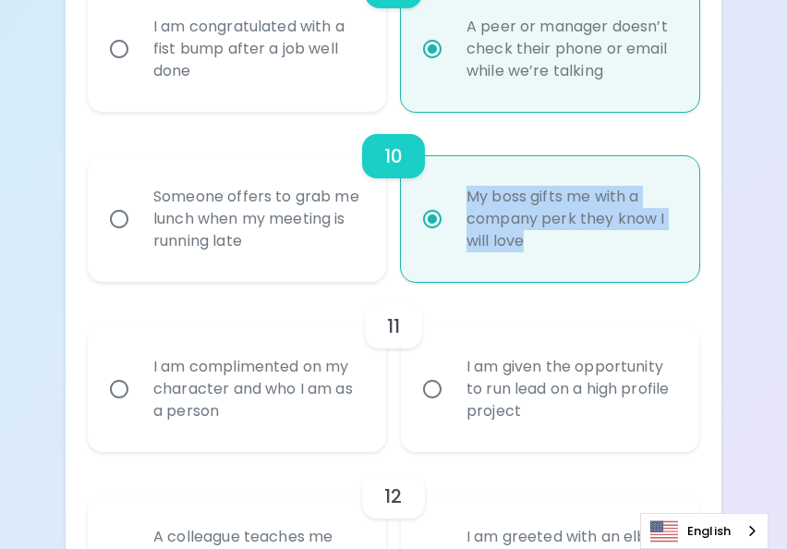
scroll to position [2004, 0]
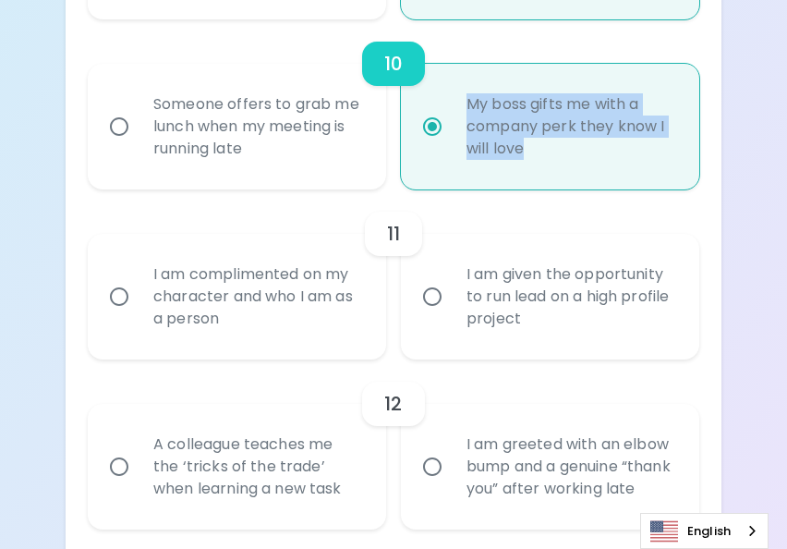
radio input "true"
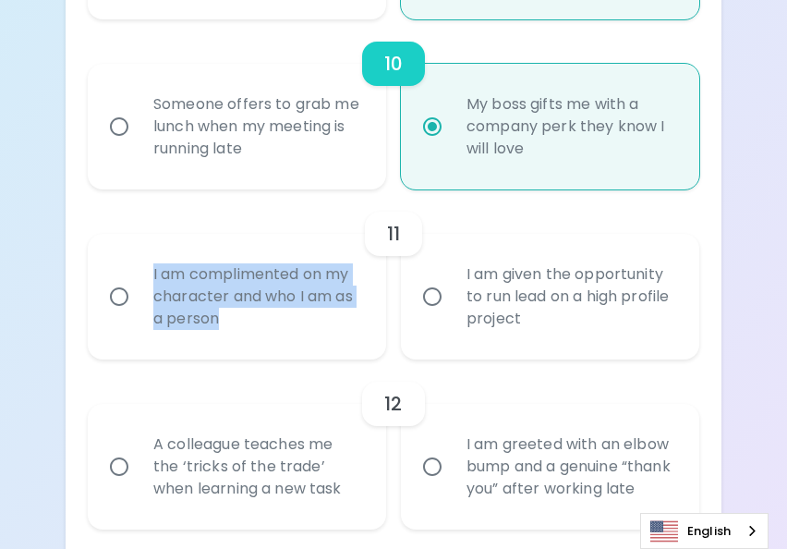
drag, startPoint x: 235, startPoint y: 320, endPoint x: 148, endPoint y: 271, distance: 99.6
click at [148, 271] on div "I am complimented on my character and who I am as a person" at bounding box center [257, 296] width 237 height 111
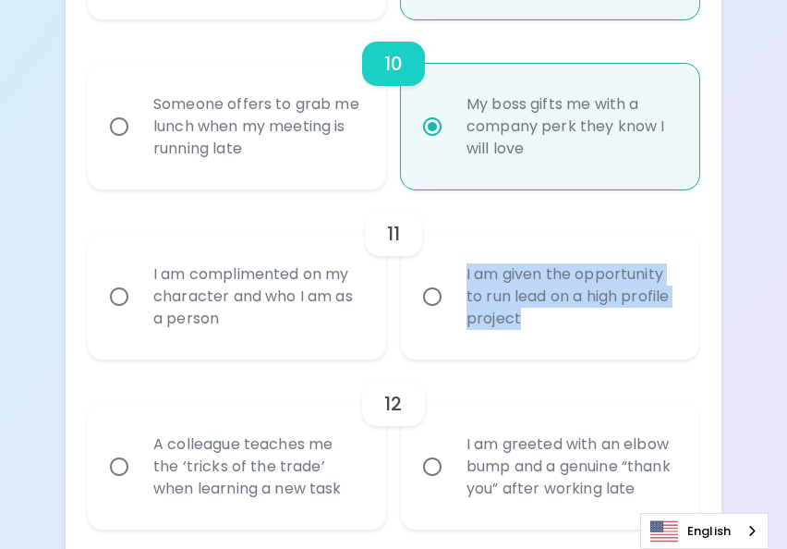
drag, startPoint x: 532, startPoint y: 314, endPoint x: 465, endPoint y: 275, distance: 77.0
click at [465, 275] on div "I am given the opportunity to run lead on a high profile project" at bounding box center [570, 296] width 237 height 111
click at [125, 292] on input "I am complimented on my character and who I am as a person" at bounding box center [119, 296] width 39 height 39
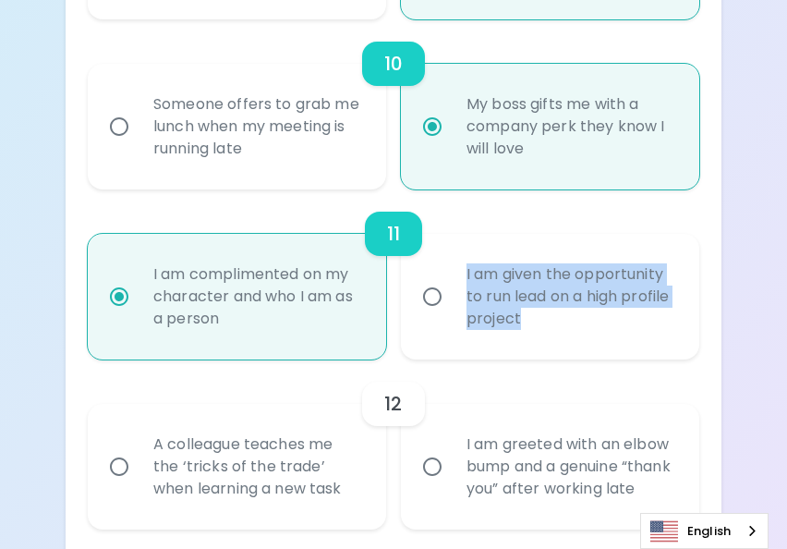
radio input "false"
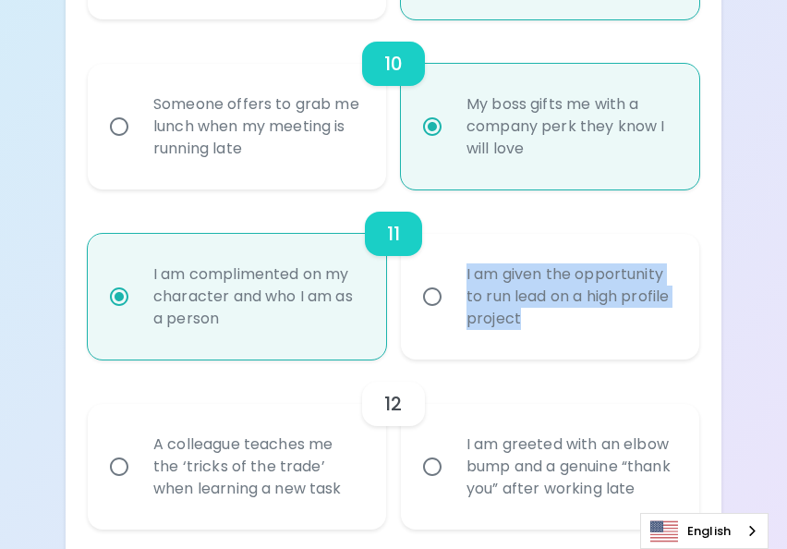
radio input "false"
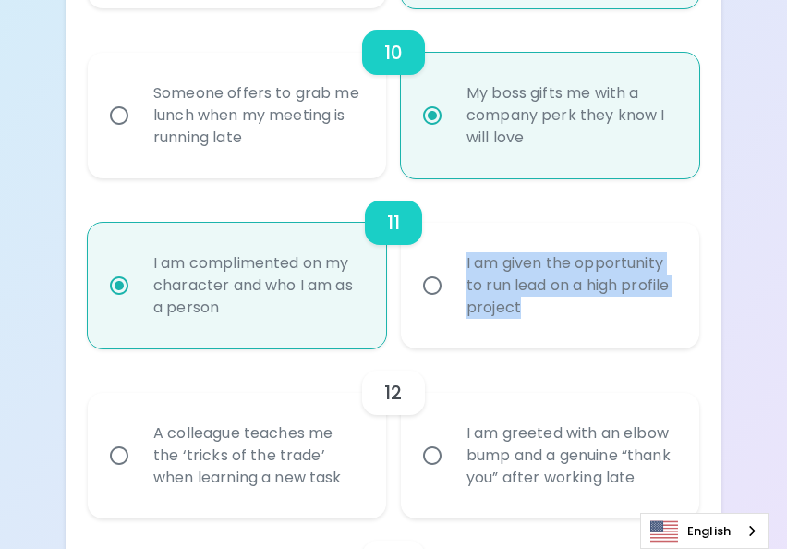
scroll to position [2152, 0]
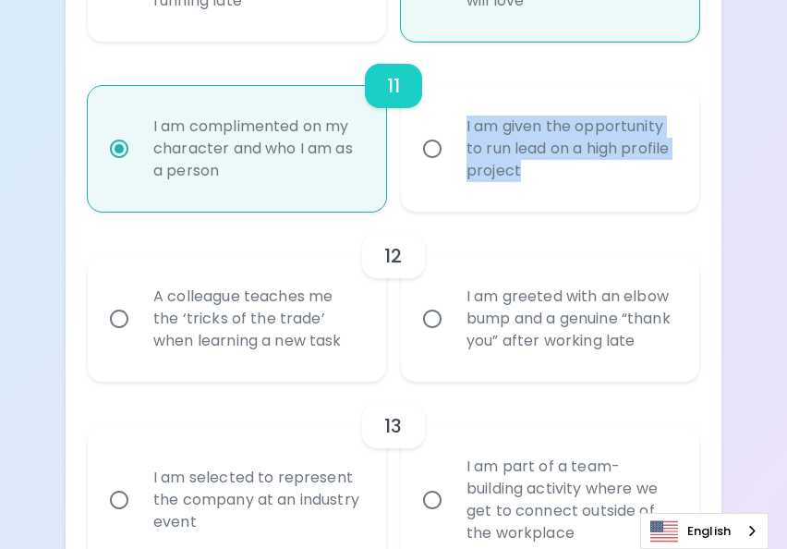
radio input "true"
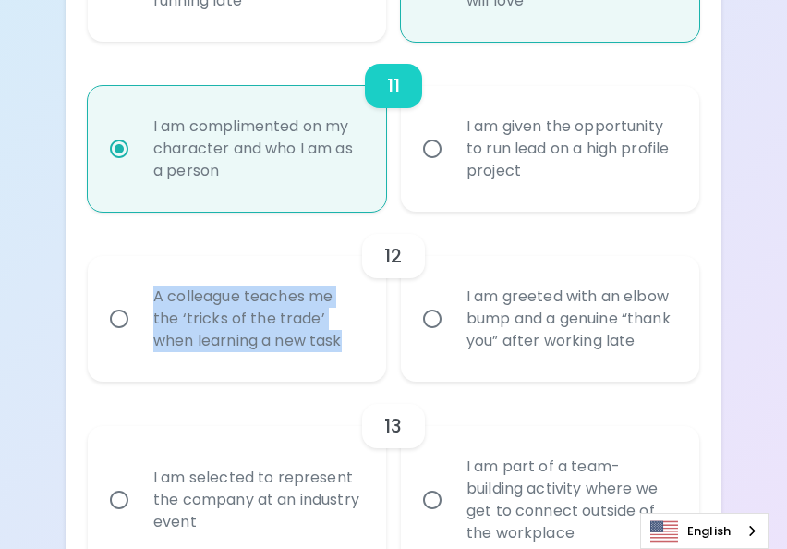
drag, startPoint x: 348, startPoint y: 350, endPoint x: 155, endPoint y: 310, distance: 197.0
click at [155, 310] on div "A colleague teaches me the ‘tricks of the trade’ when learning a new task" at bounding box center [257, 318] width 237 height 111
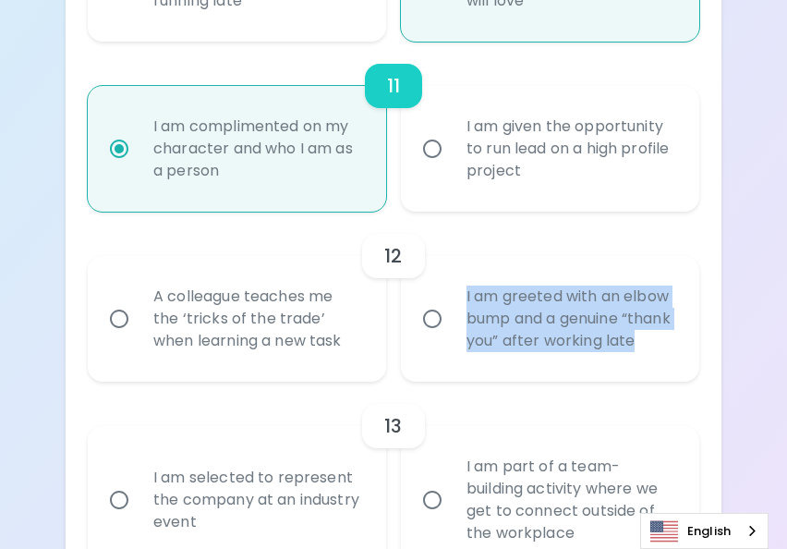
drag, startPoint x: 501, startPoint y: 361, endPoint x: 462, endPoint y: 296, distance: 75.9
click at [462, 296] on div "I am greeted with an elbow bump and a genuine “thank you” after working late" at bounding box center [570, 318] width 237 height 111
click at [124, 327] on input "A colleague teaches me the ‘tricks of the trade’ when learning a new task" at bounding box center [119, 318] width 39 height 39
radio input "false"
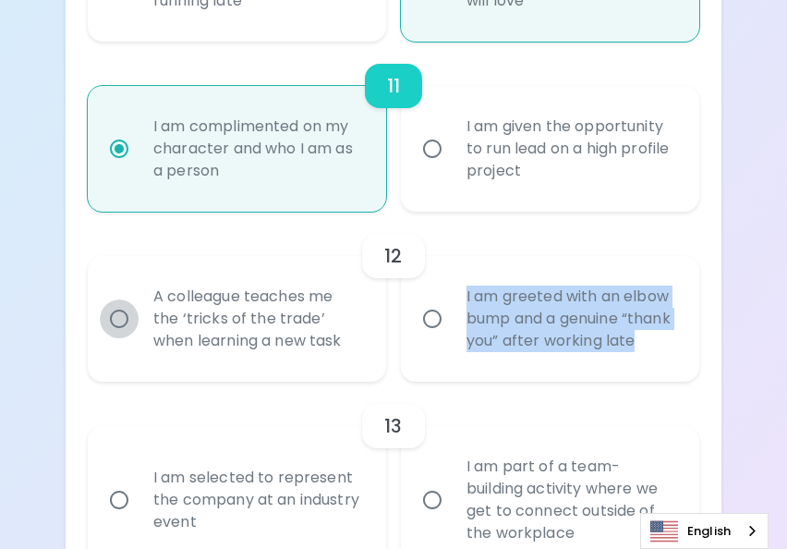
radio input "false"
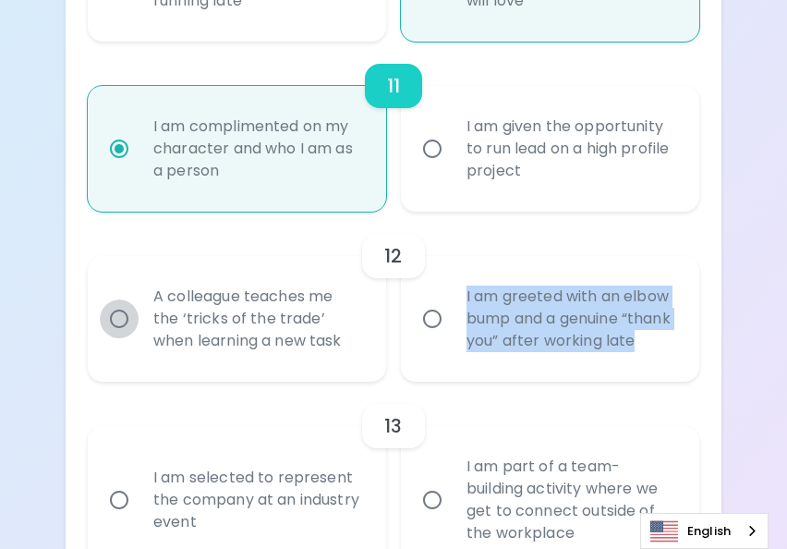
radio input "false"
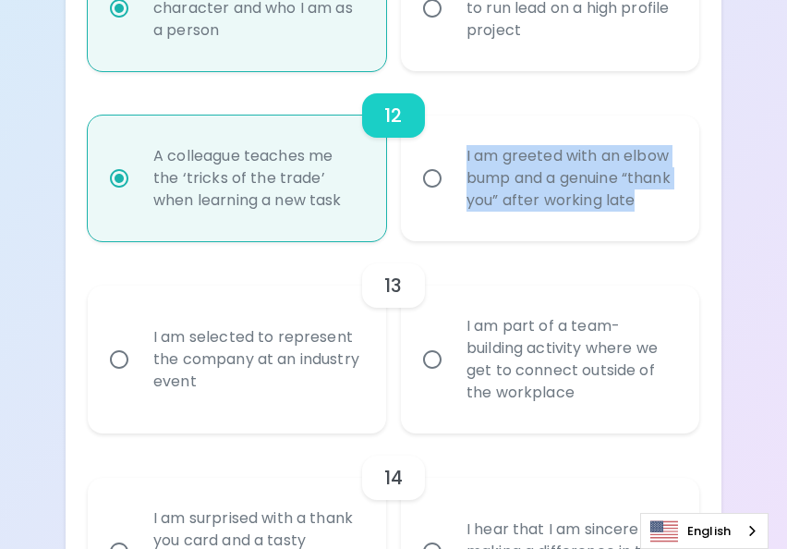
scroll to position [2299, 0]
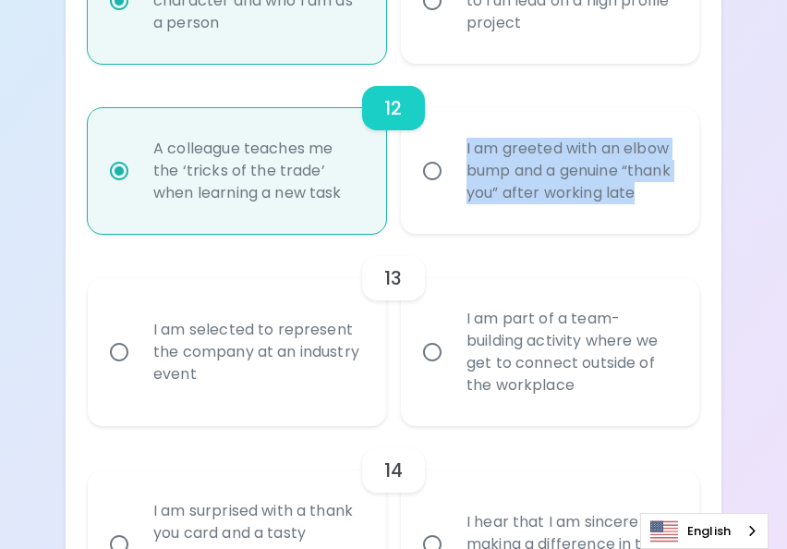
radio input "true"
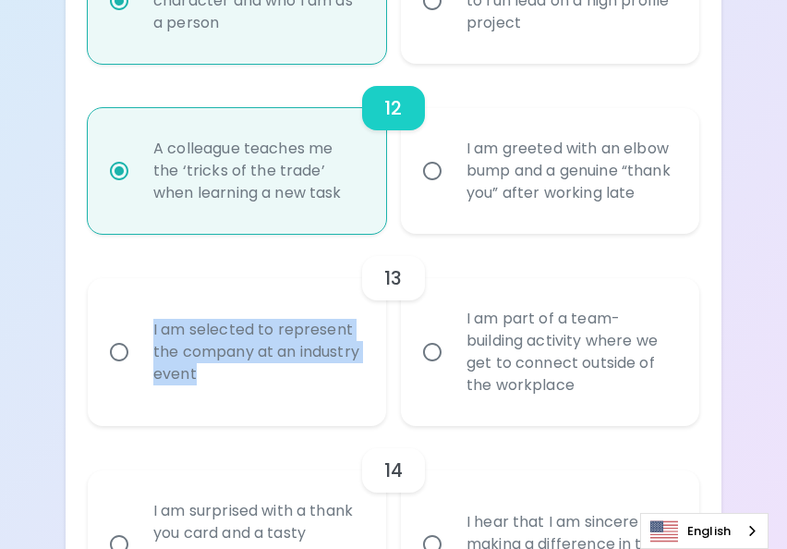
drag, startPoint x: 261, startPoint y: 396, endPoint x: 150, endPoint y: 349, distance: 121.3
click at [150, 349] on div "I am selected to represent the company at an industry event" at bounding box center [257, 351] width 237 height 111
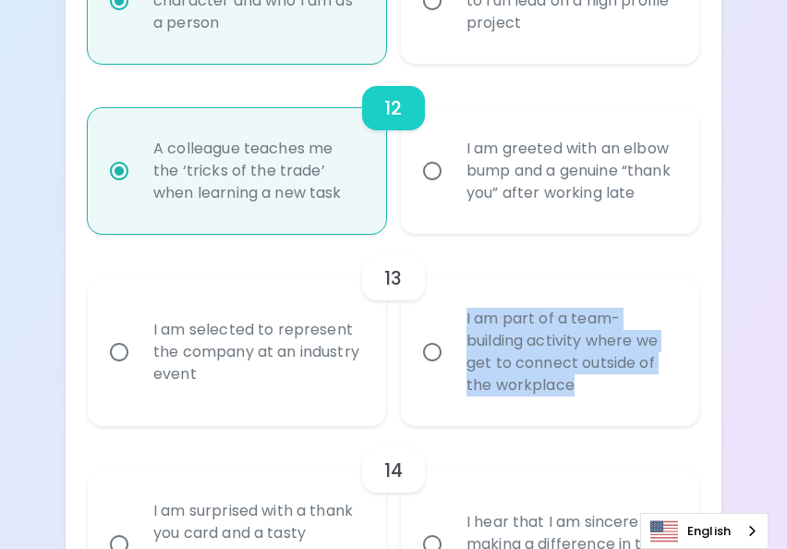
drag, startPoint x: 582, startPoint y: 411, endPoint x: 463, endPoint y: 344, distance: 136.9
click at [463, 344] on div "I am part of a team-building activity where we get to connect outside of the wo…" at bounding box center [570, 351] width 237 height 133
click at [434, 371] on input "I am part of a team-building activity where we get to connect outside of the wo…" at bounding box center [432, 351] width 39 height 39
radio input "false"
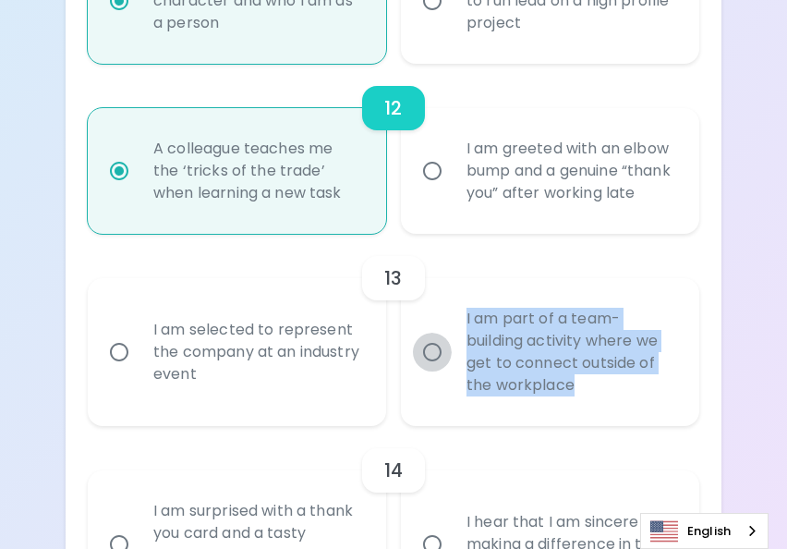
radio input "false"
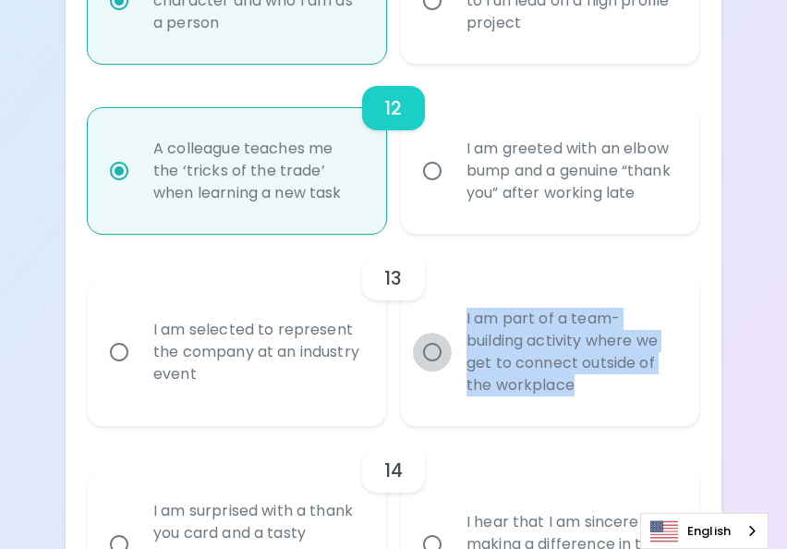
radio input "false"
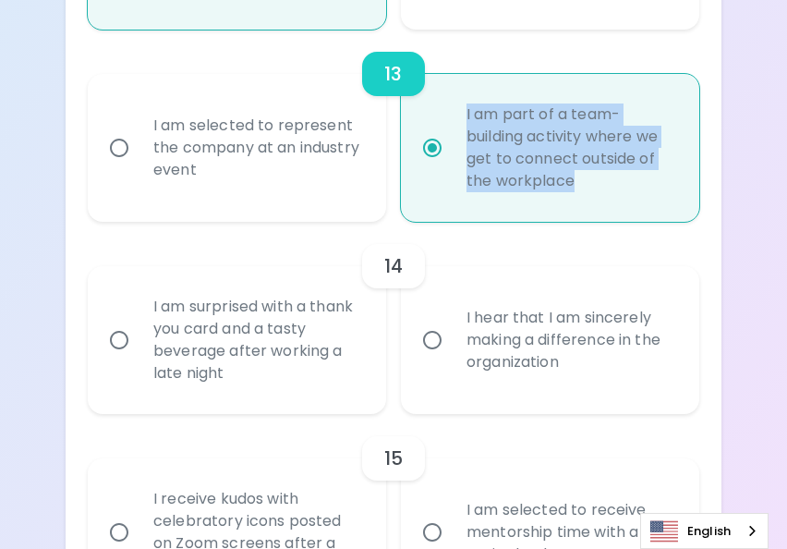
scroll to position [2504, 0]
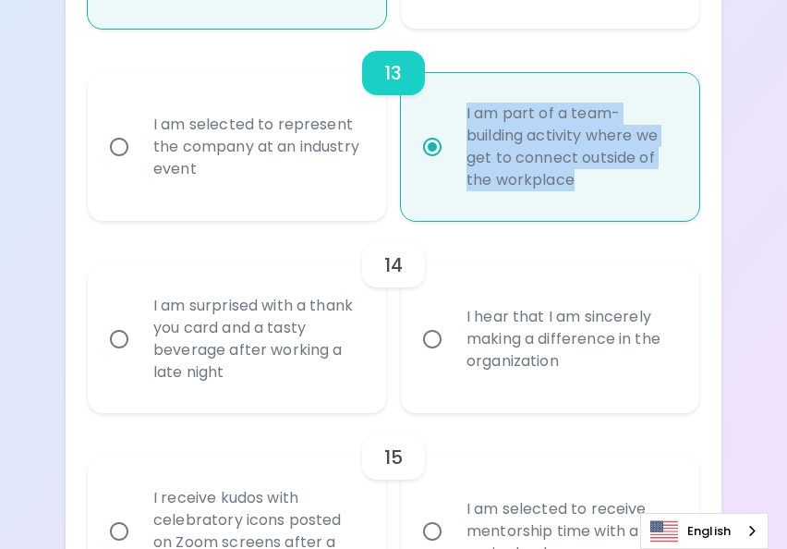
radio input "true"
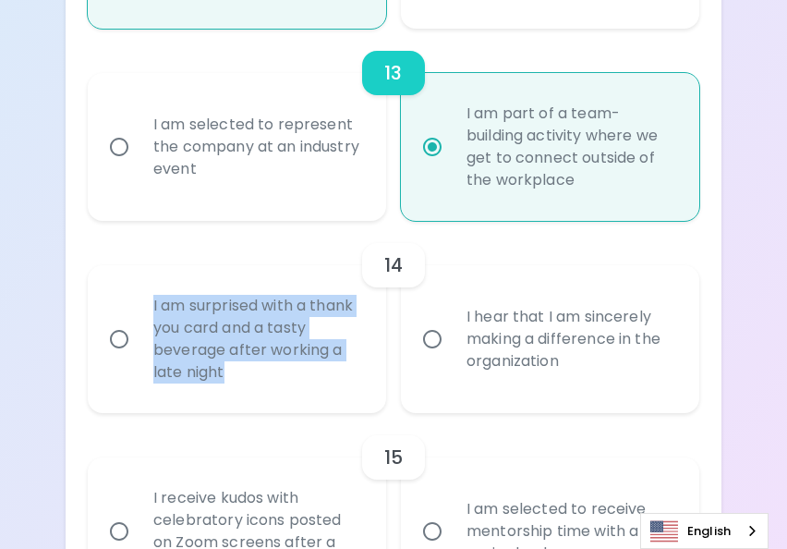
drag, startPoint x: 227, startPoint y: 392, endPoint x: 153, endPoint y: 329, distance: 97.6
click at [153, 329] on div "I am surprised with a thank you card and a tasty beverage after working a late …" at bounding box center [257, 338] width 237 height 133
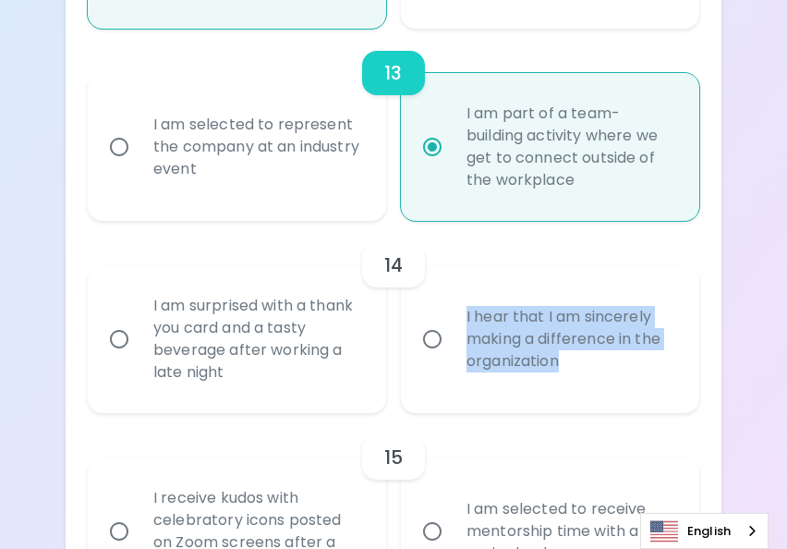
drag, startPoint x: 569, startPoint y: 386, endPoint x: 465, endPoint y: 340, distance: 113.3
click at [465, 340] on div "I hear that I am sincerely making a difference in the organization" at bounding box center [570, 338] width 237 height 111
click at [120, 358] on input "I am surprised with a thank you card and a tasty beverage after working a late …" at bounding box center [119, 339] width 39 height 39
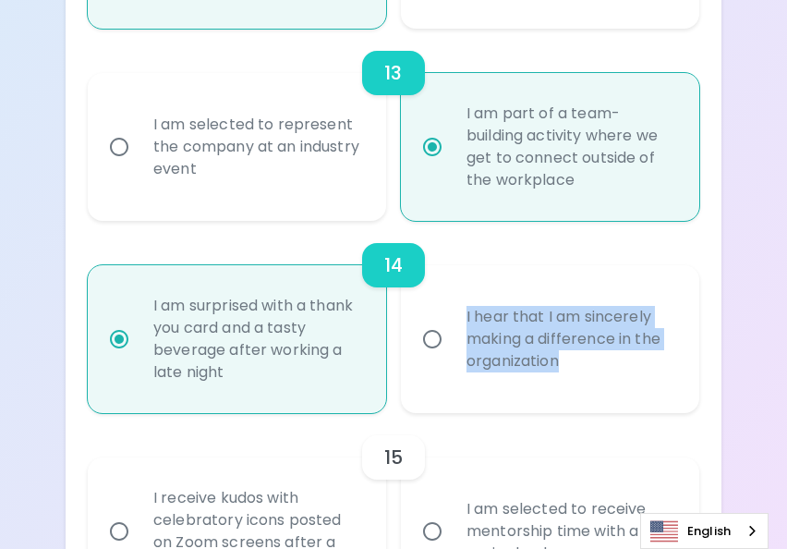
radio input "false"
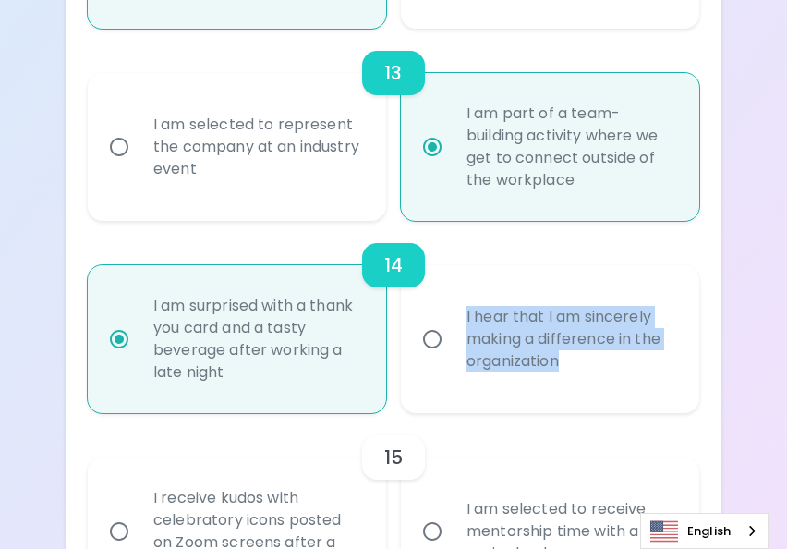
radio input "false"
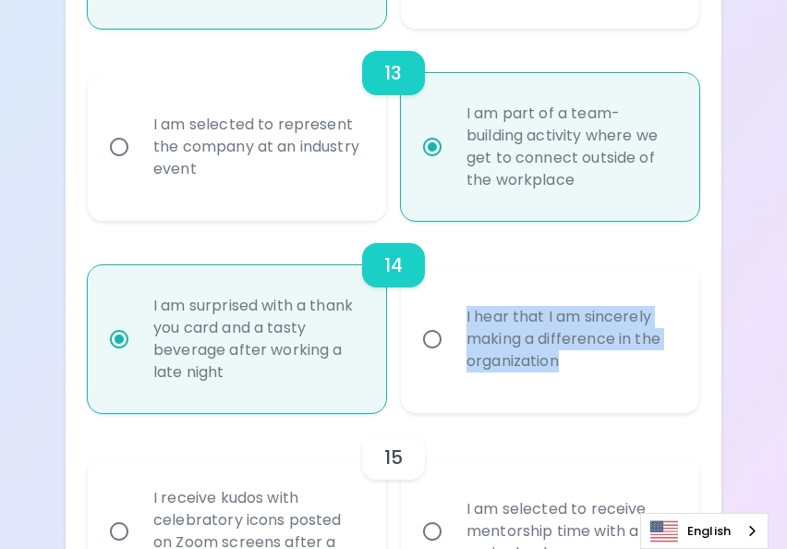
radio input "false"
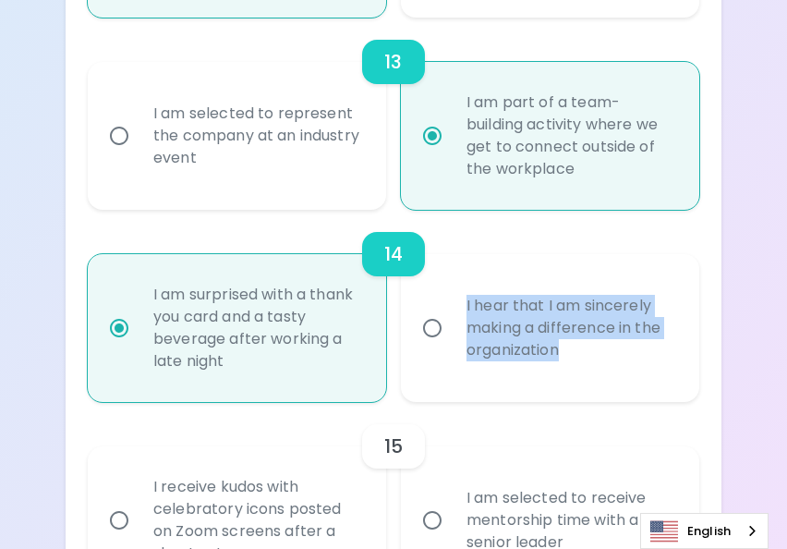
scroll to position [2652, 0]
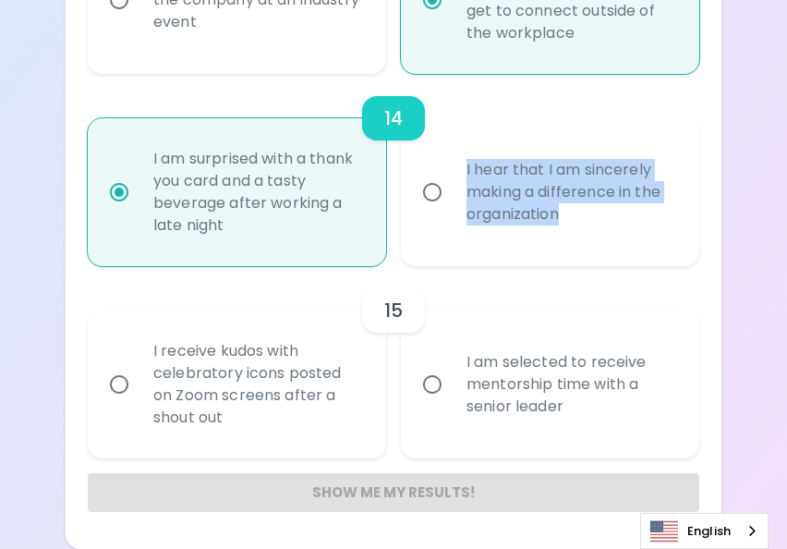
radio input "true"
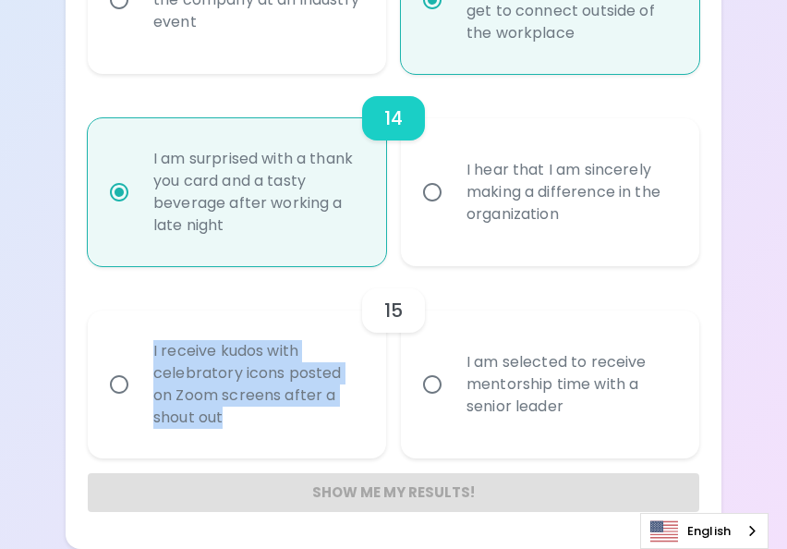
drag, startPoint x: 235, startPoint y: 438, endPoint x: 152, endPoint y: 368, distance: 108.8
click at [152, 368] on div "I receive kudos with celebratory icons posted on Zoom screens after a shout out" at bounding box center [257, 384] width 237 height 133
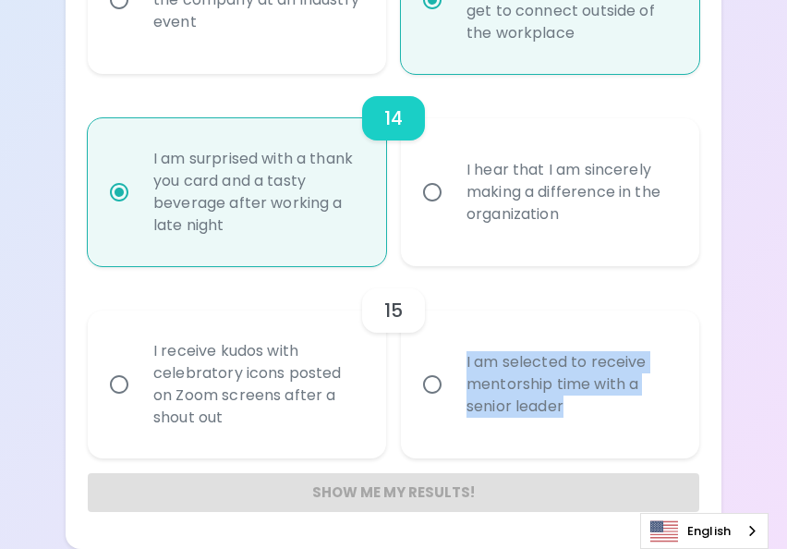
drag, startPoint x: 567, startPoint y: 427, endPoint x: 460, endPoint y: 381, distance: 116.3
click at [460, 381] on div "I am selected to receive mentorship time with a senior leader" at bounding box center [570, 384] width 237 height 111
click at [433, 402] on input "I am selected to receive mentorship time with a senior leader" at bounding box center [432, 384] width 39 height 39
radio input "false"
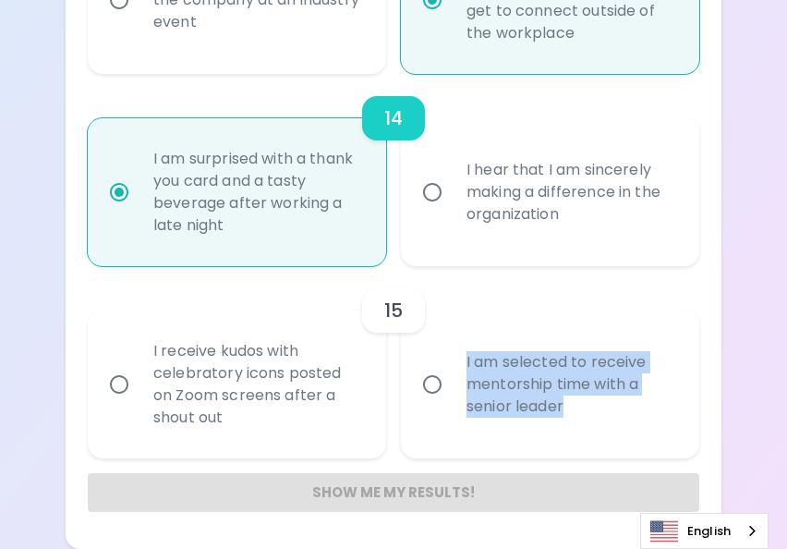
radio input "false"
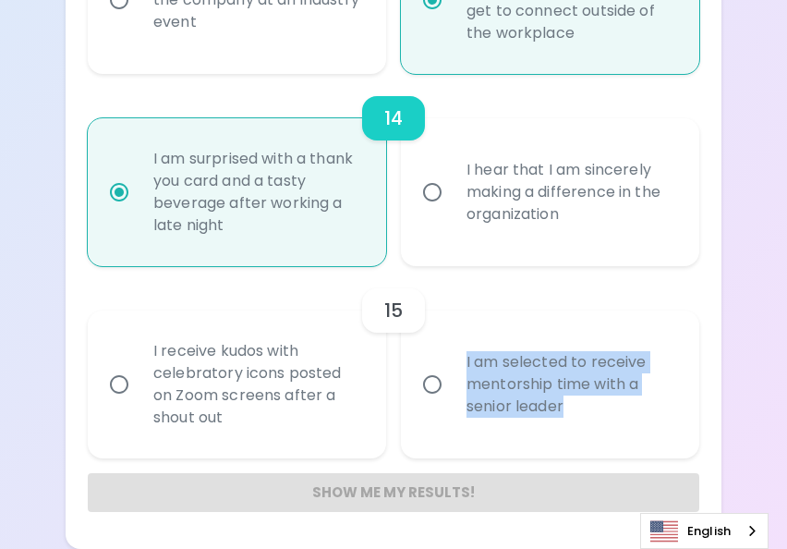
radio input "false"
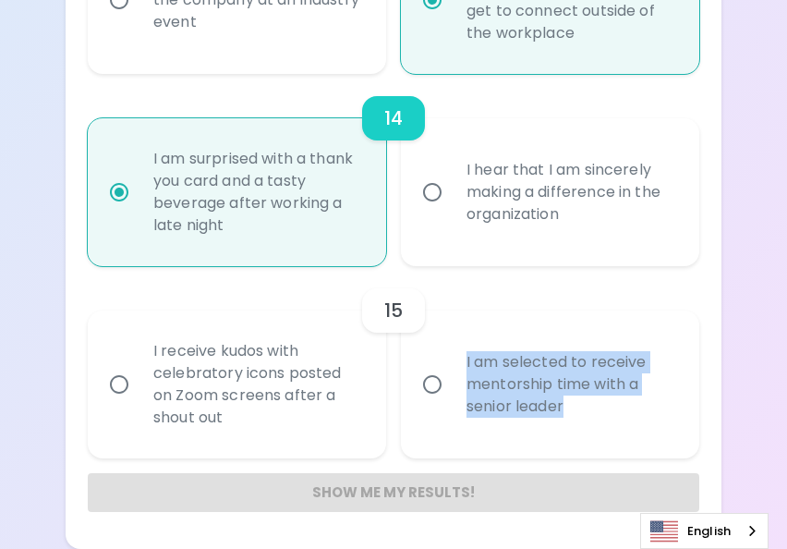
radio input "false"
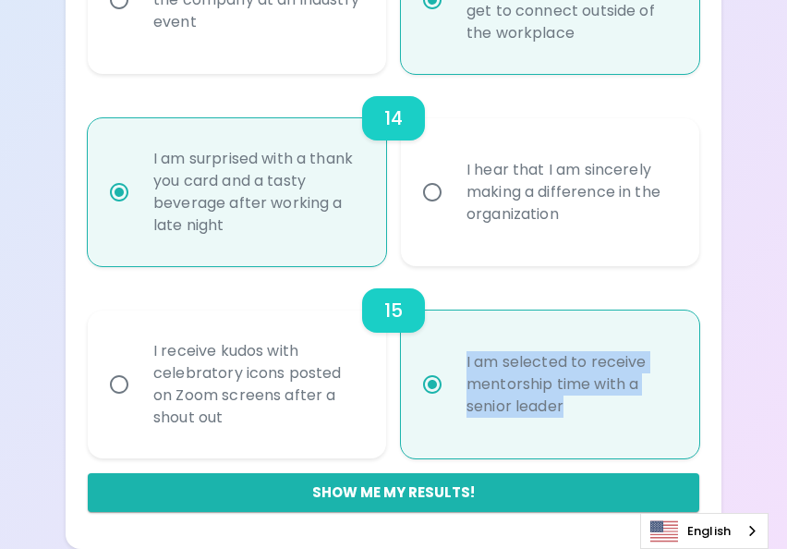
scroll to position [2672, 0]
radio input "true"
click at [446, 493] on button "Show me my results!" at bounding box center [393, 492] width 611 height 39
radio input "false"
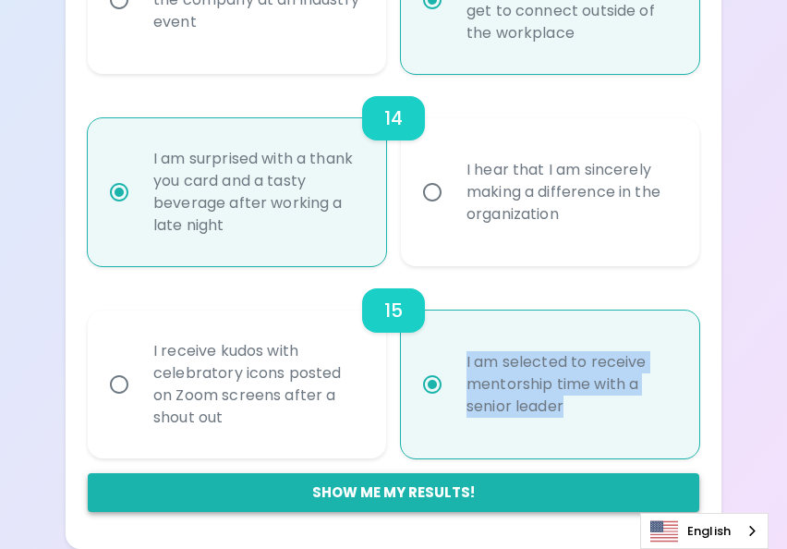
radio input "false"
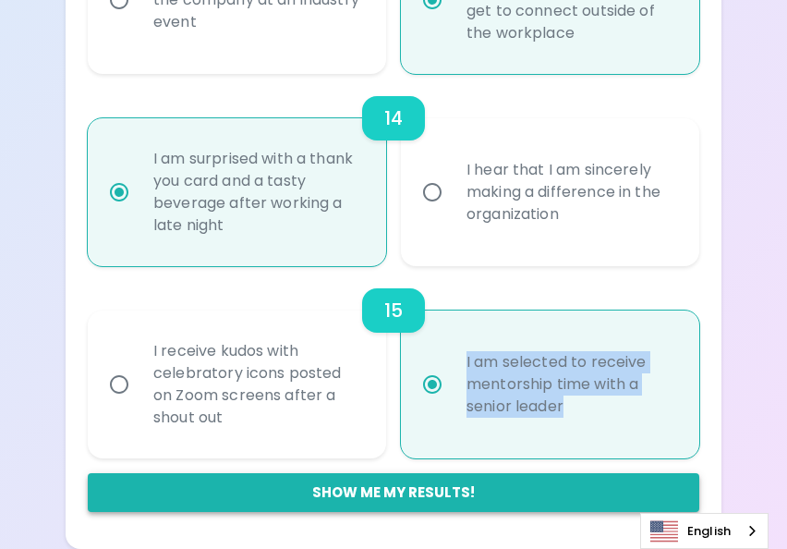
radio input "false"
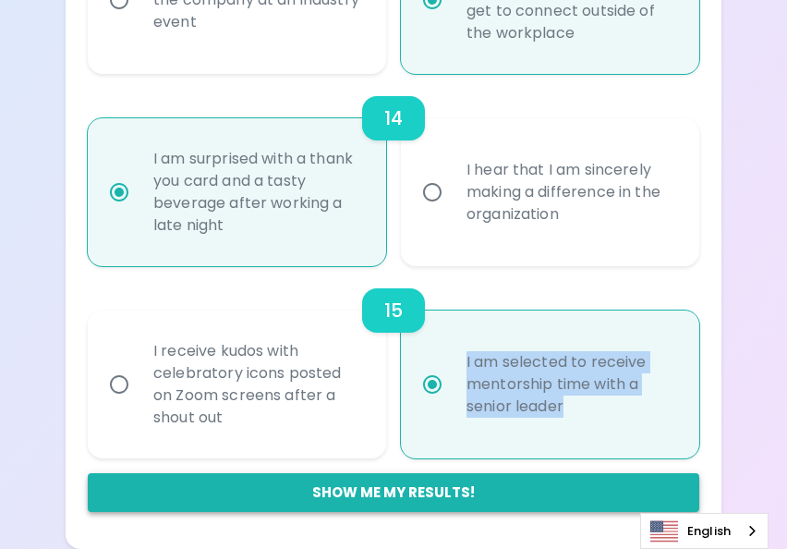
radio input "false"
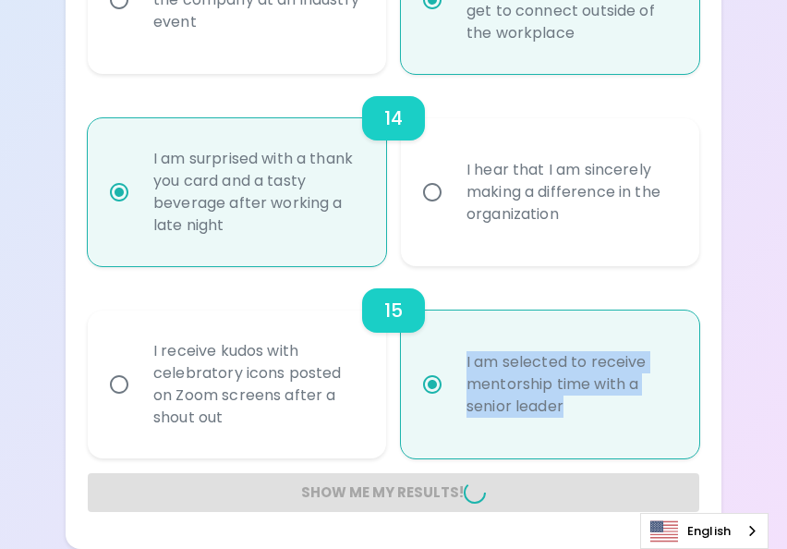
radio input "false"
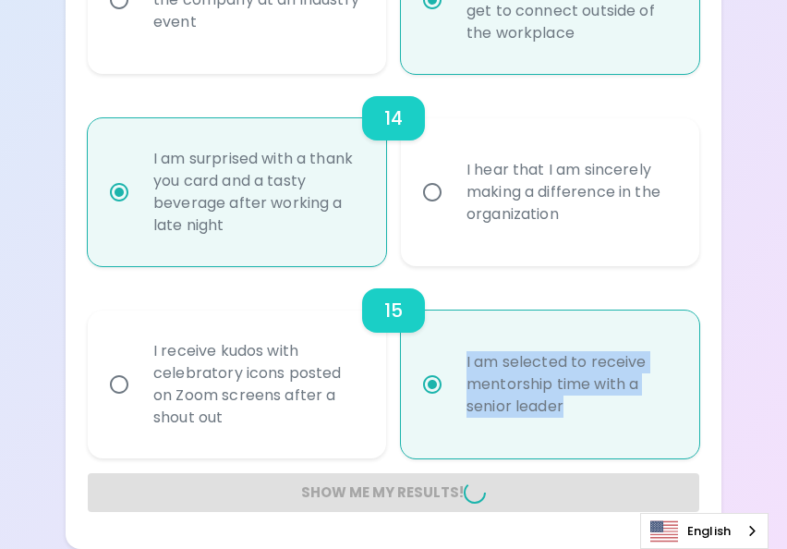
radio input "false"
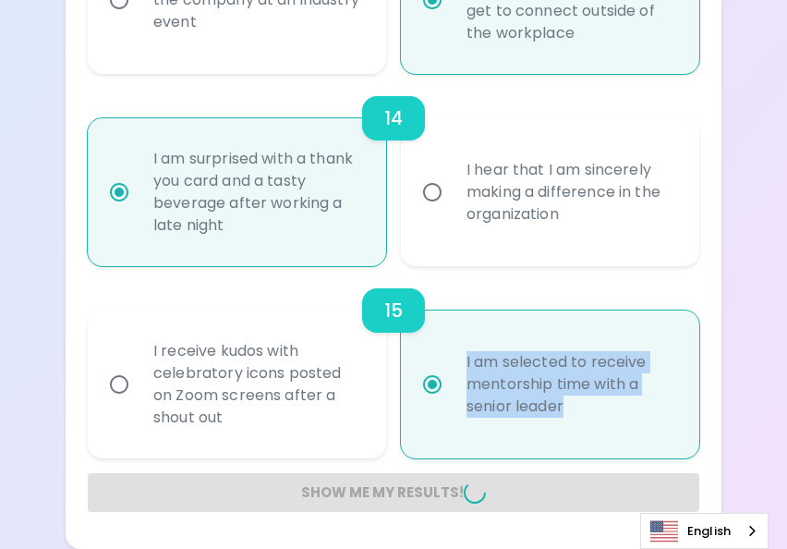
radio input "false"
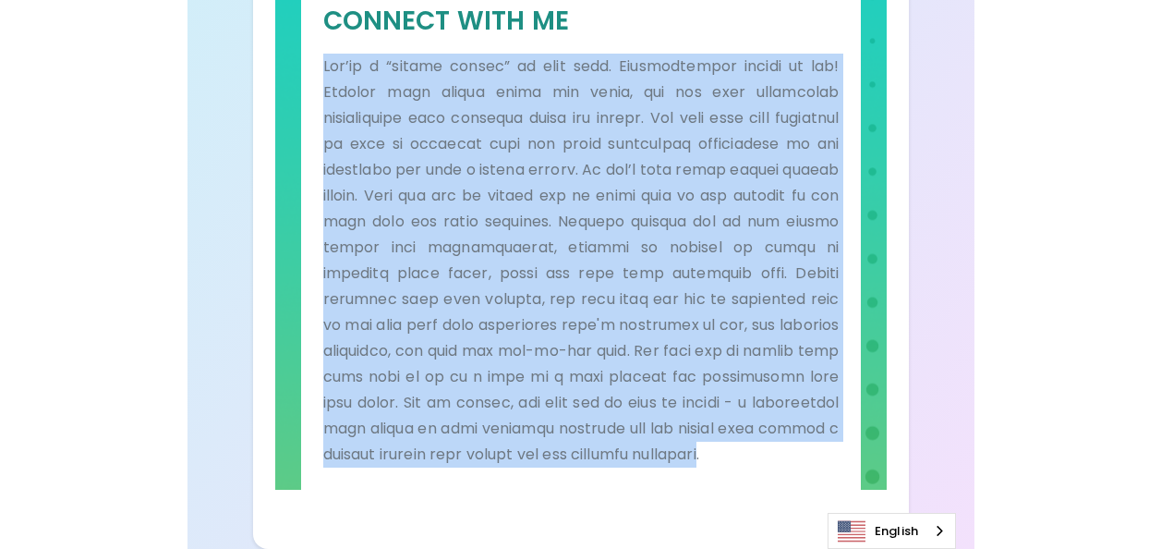
scroll to position [1118, 0]
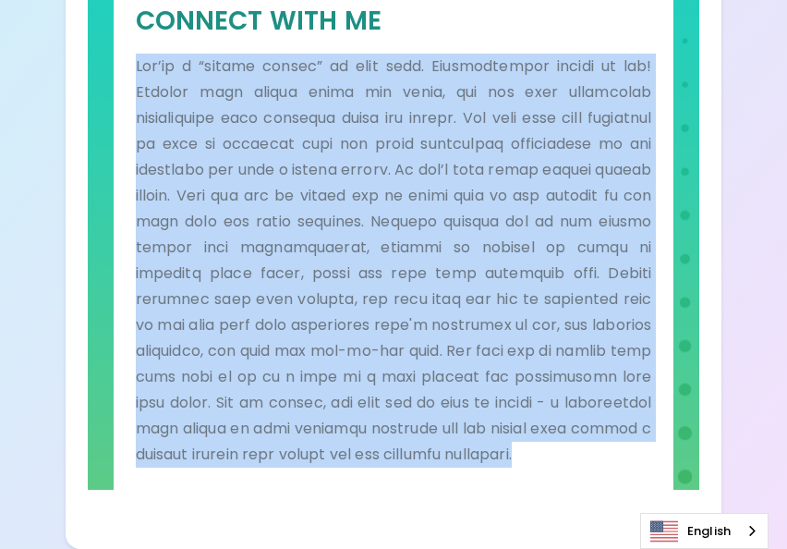
drag, startPoint x: 138, startPoint y: 129, endPoint x: 427, endPoint y: 465, distance: 443.3
click at [427, 465] on p at bounding box center [394, 261] width 516 height 414
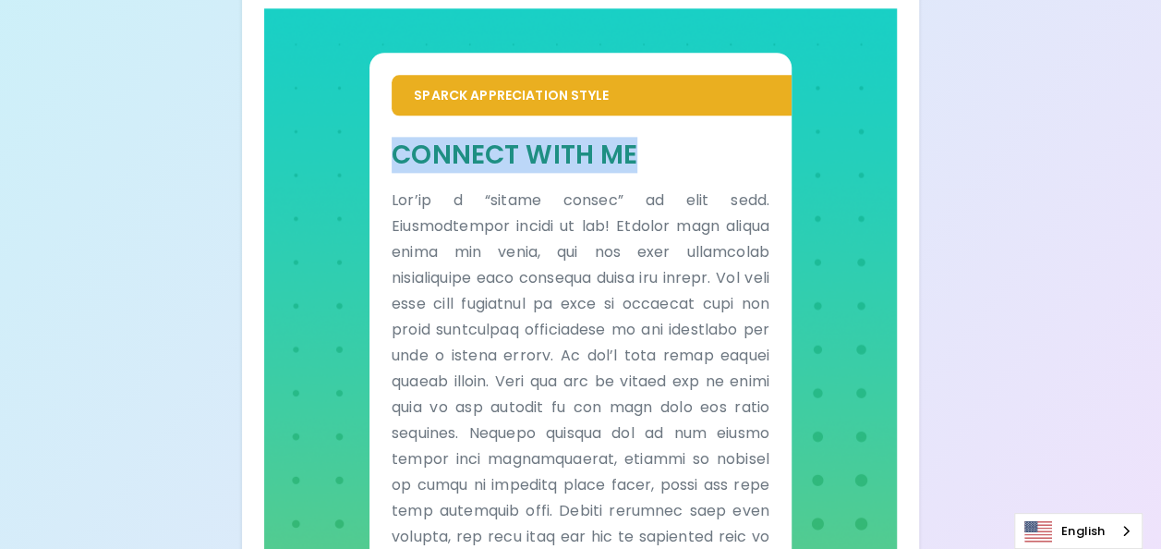
drag, startPoint x: 646, startPoint y: 151, endPoint x: 398, endPoint y: 148, distance: 248.4
click at [398, 148] on h5 "Connect With Me" at bounding box center [581, 155] width 378 height 34
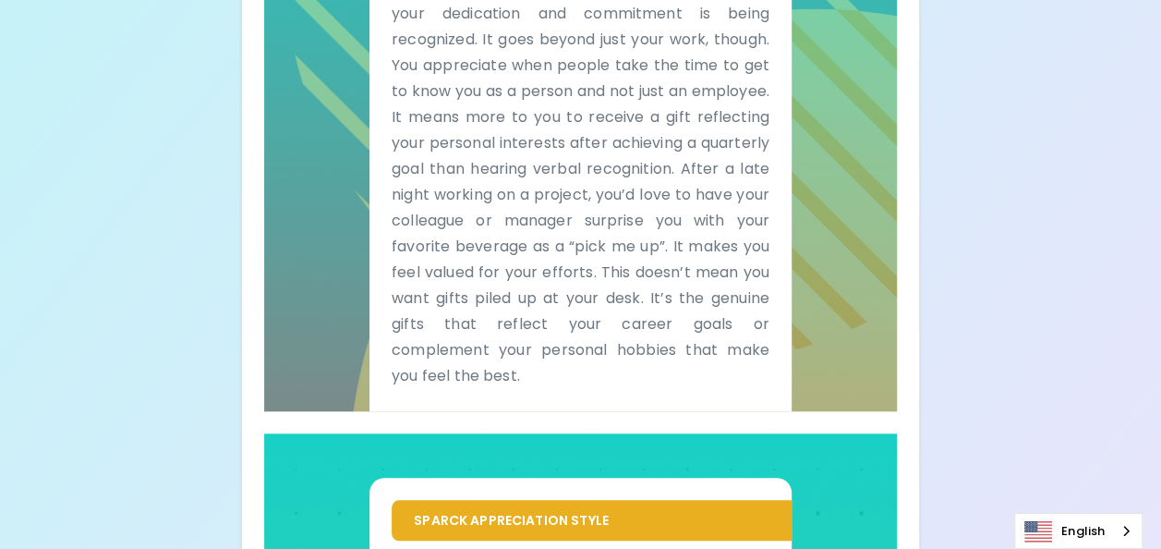
scroll to position [416, 0]
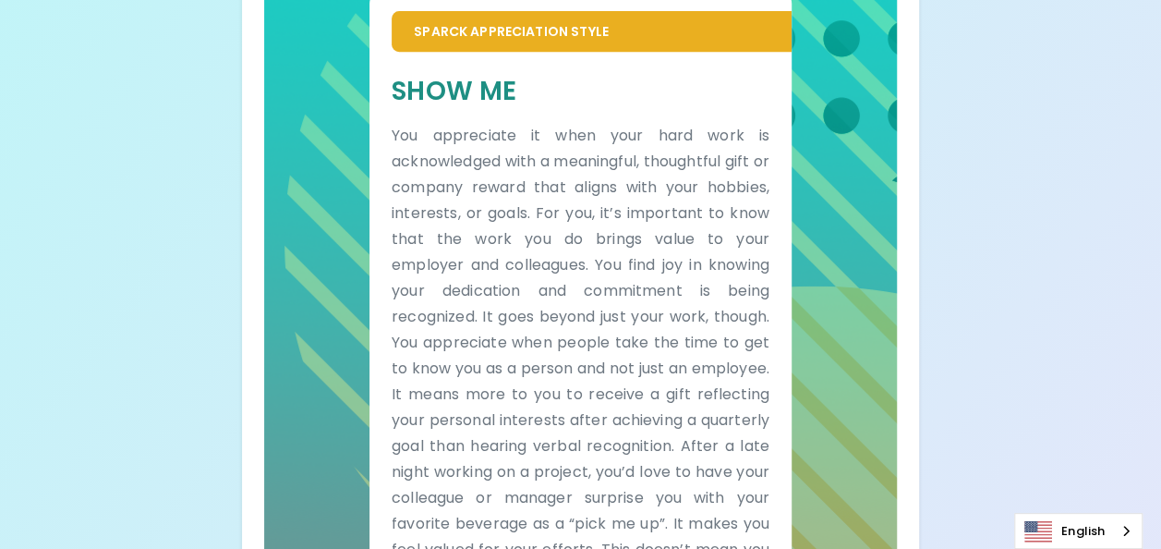
click at [392, 133] on p "You appreciate it when your hard work is acknowledged with a meaningful, though…" at bounding box center [581, 394] width 378 height 543
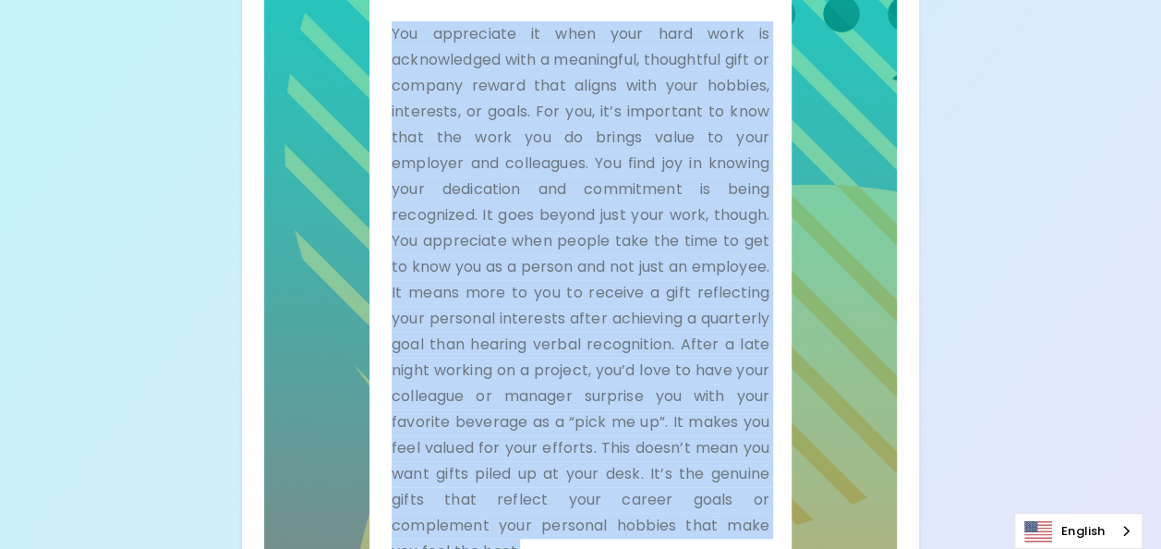
scroll to position [668, 0]
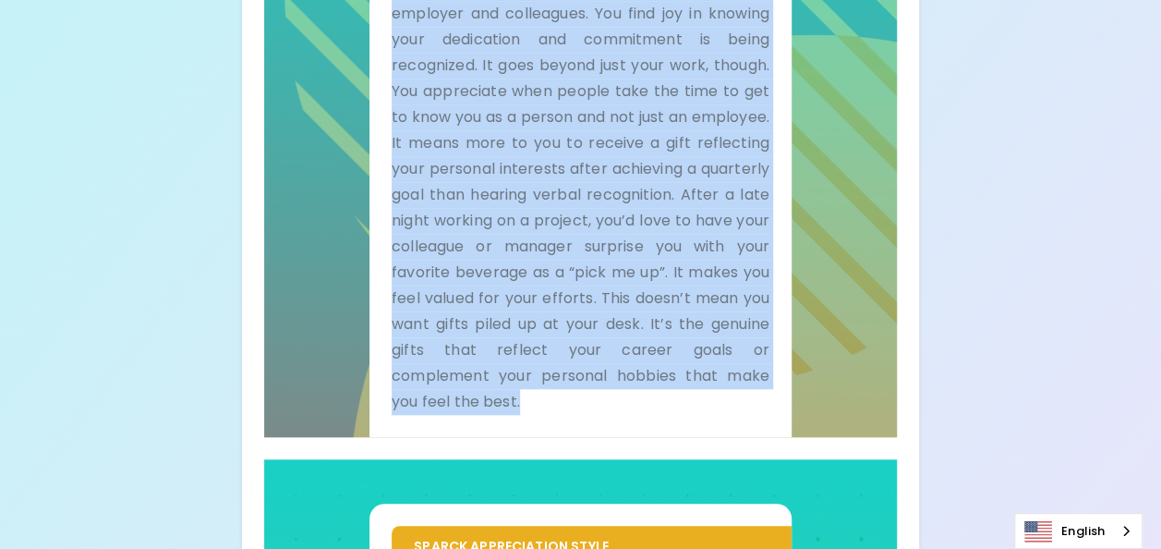
drag, startPoint x: 392, startPoint y: 135, endPoint x: 643, endPoint y: 419, distance: 378.8
click at [643, 419] on div "Show Me You appreciate it when your hard work is acknowledged with a meaningful…" at bounding box center [580, 119] width 422 height 636
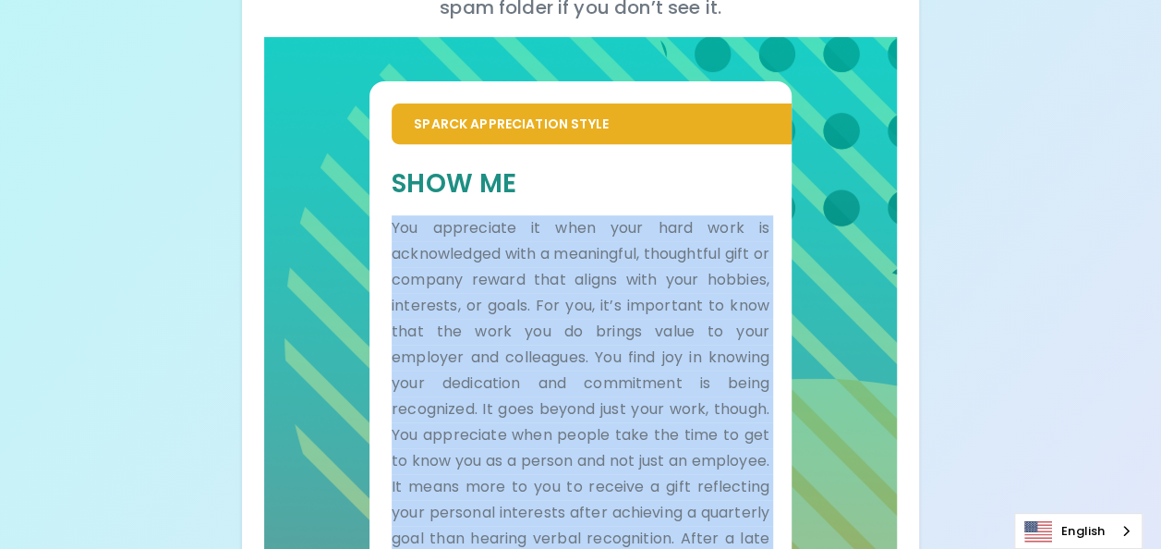
scroll to position [298, 0]
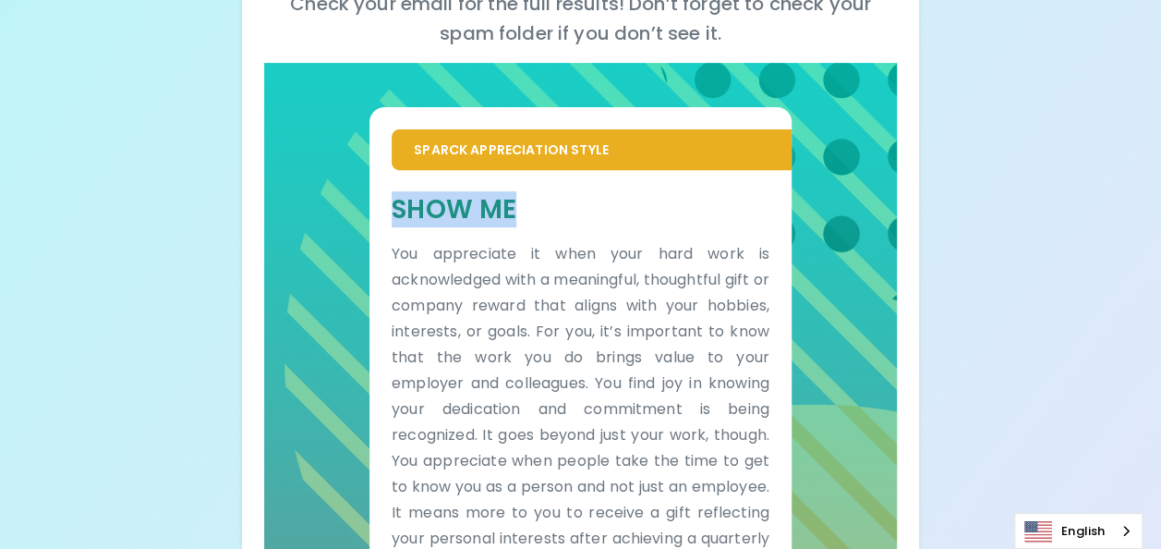
drag, startPoint x: 521, startPoint y: 207, endPoint x: 392, endPoint y: 211, distance: 128.4
click at [392, 211] on h5 "Show Me" at bounding box center [581, 209] width 378 height 34
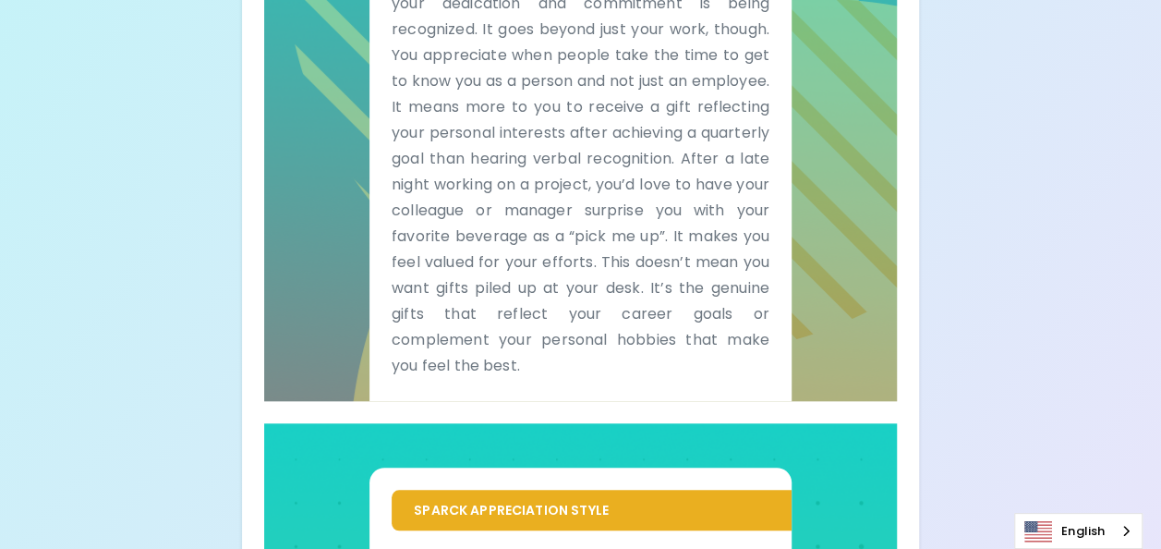
scroll to position [945, 0]
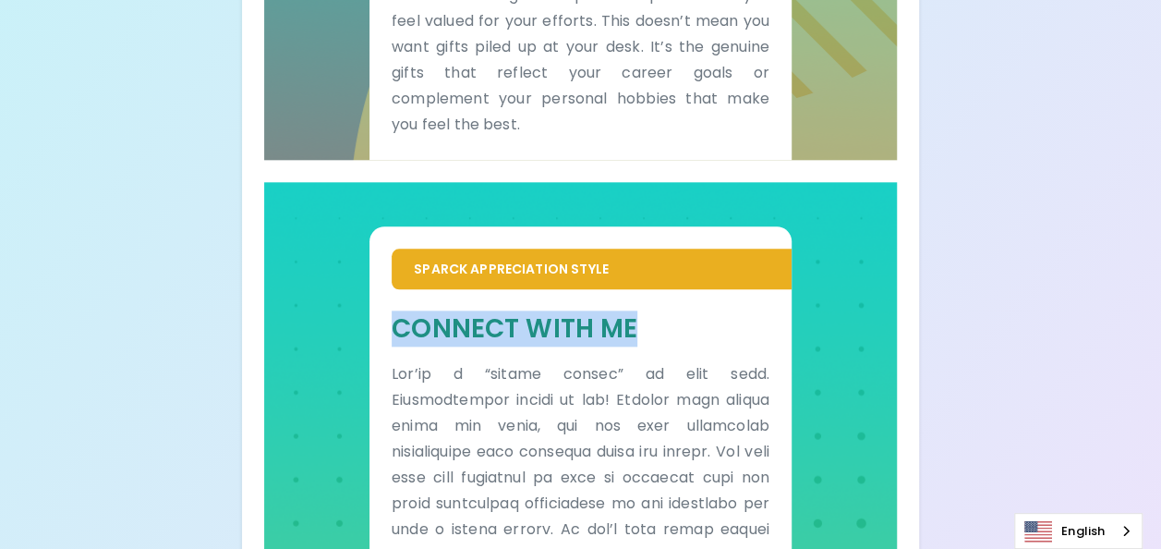
drag, startPoint x: 395, startPoint y: 327, endPoint x: 633, endPoint y: 332, distance: 237.4
click at [633, 332] on h5 "Connect With Me" at bounding box center [581, 328] width 378 height 34
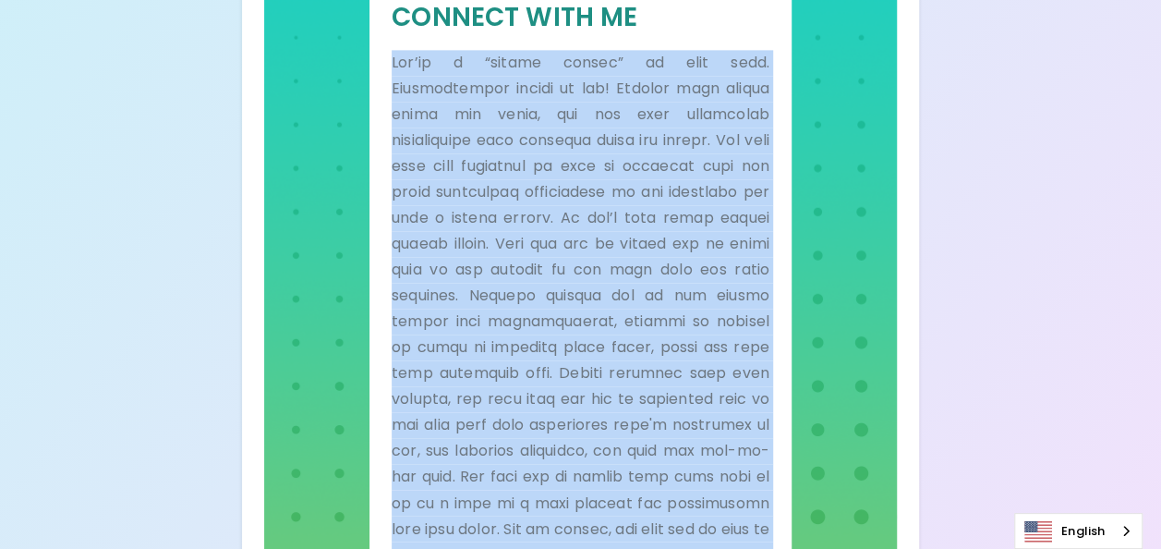
scroll to position [1417, 0]
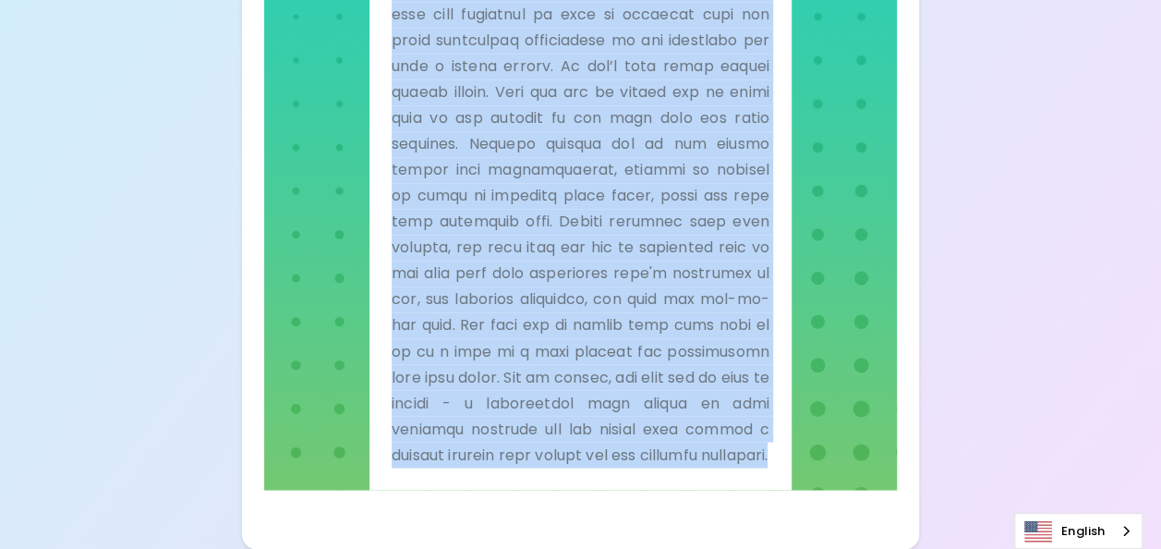
drag, startPoint x: 393, startPoint y: 187, endPoint x: 723, endPoint y: 489, distance: 447.7
click at [723, 488] on div "Connect With Me" at bounding box center [580, 157] width 422 height 662
